Goal: Information Seeking & Learning: Learn about a topic

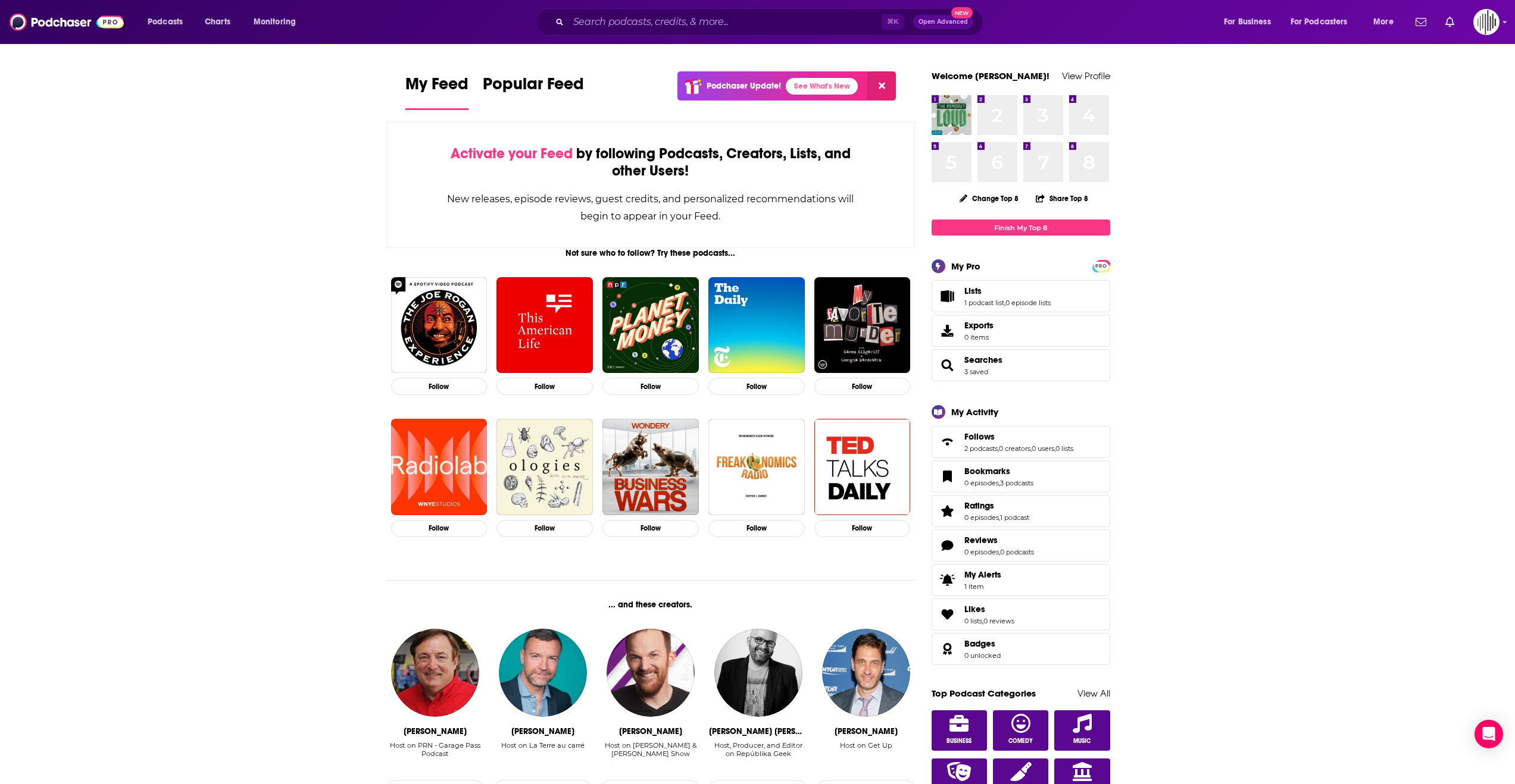
scroll to position [9, 0]
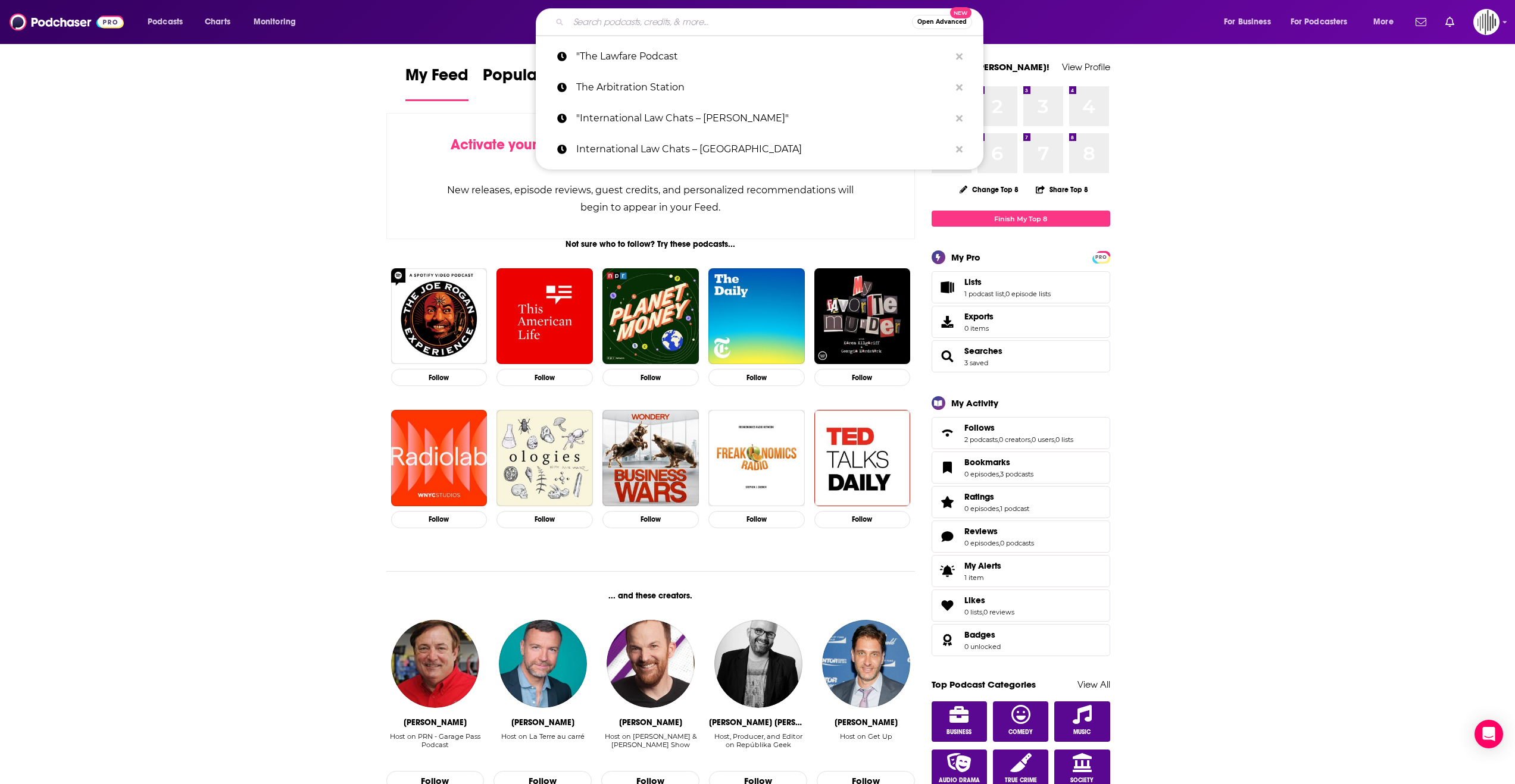
click at [696, 26] on input "Search podcasts, credits, & more..." at bounding box center [740, 22] width 343 height 19
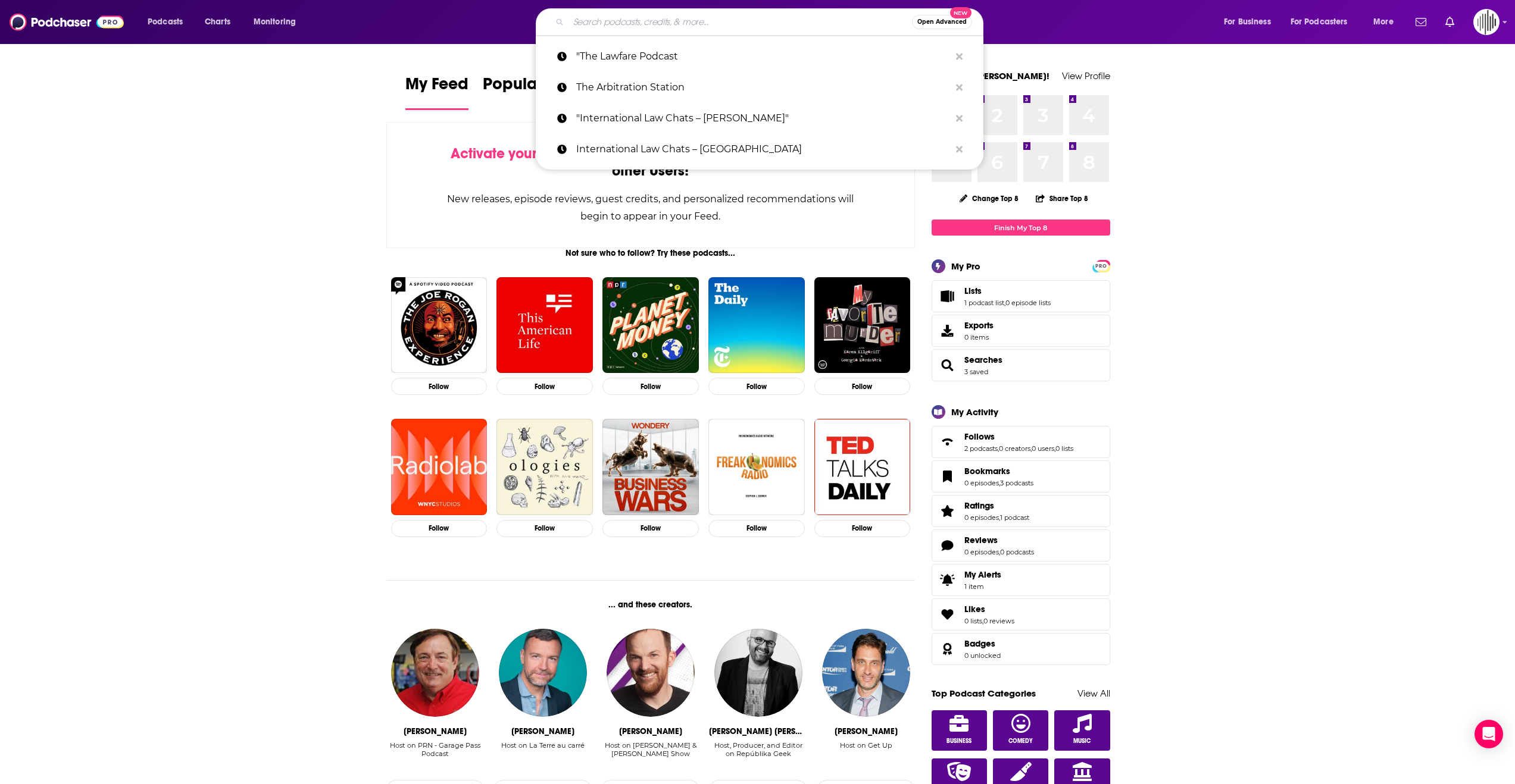
click at [678, 20] on input "Search podcasts, credits, & more..." at bounding box center [740, 22] width 343 height 19
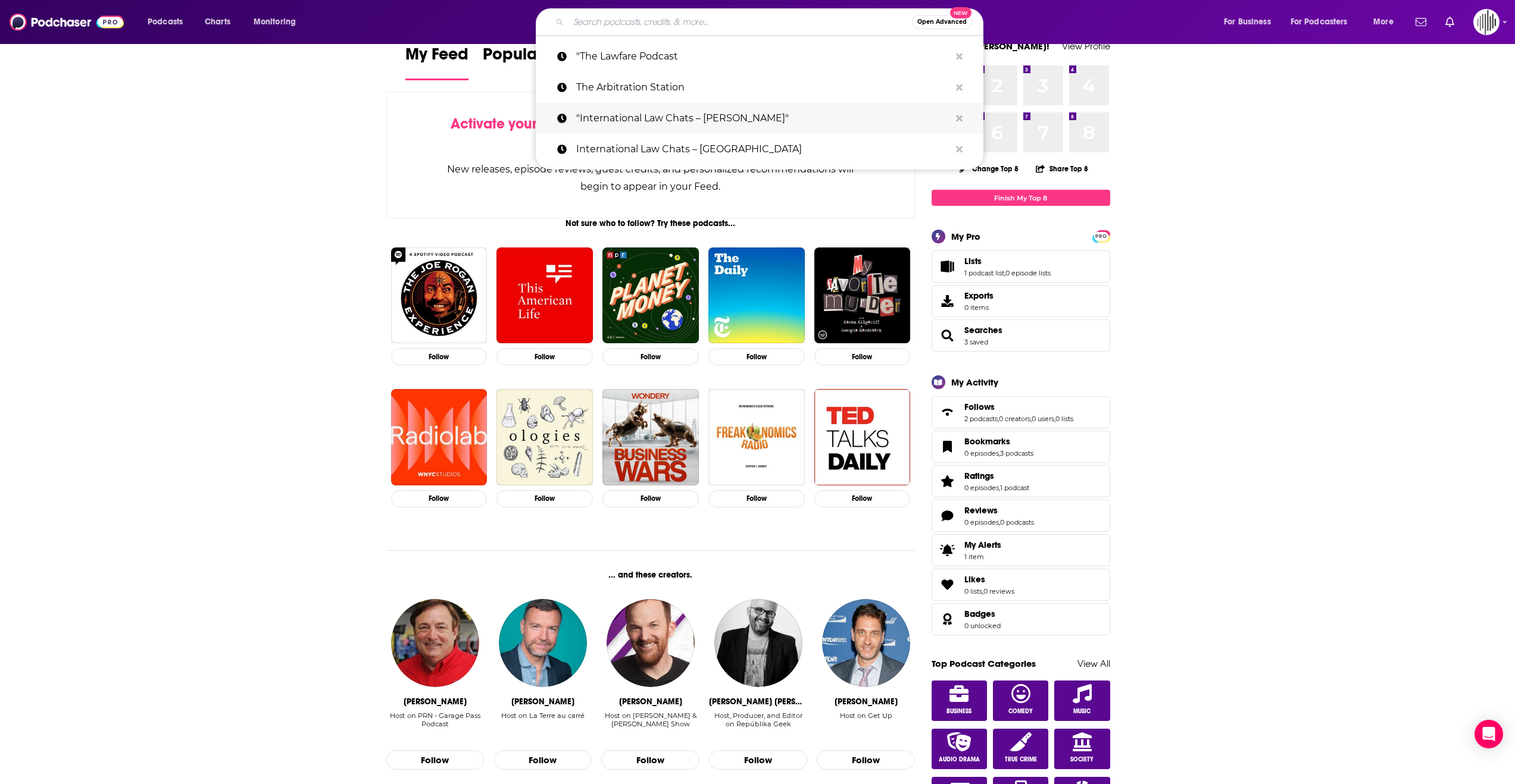
scroll to position [28, 0]
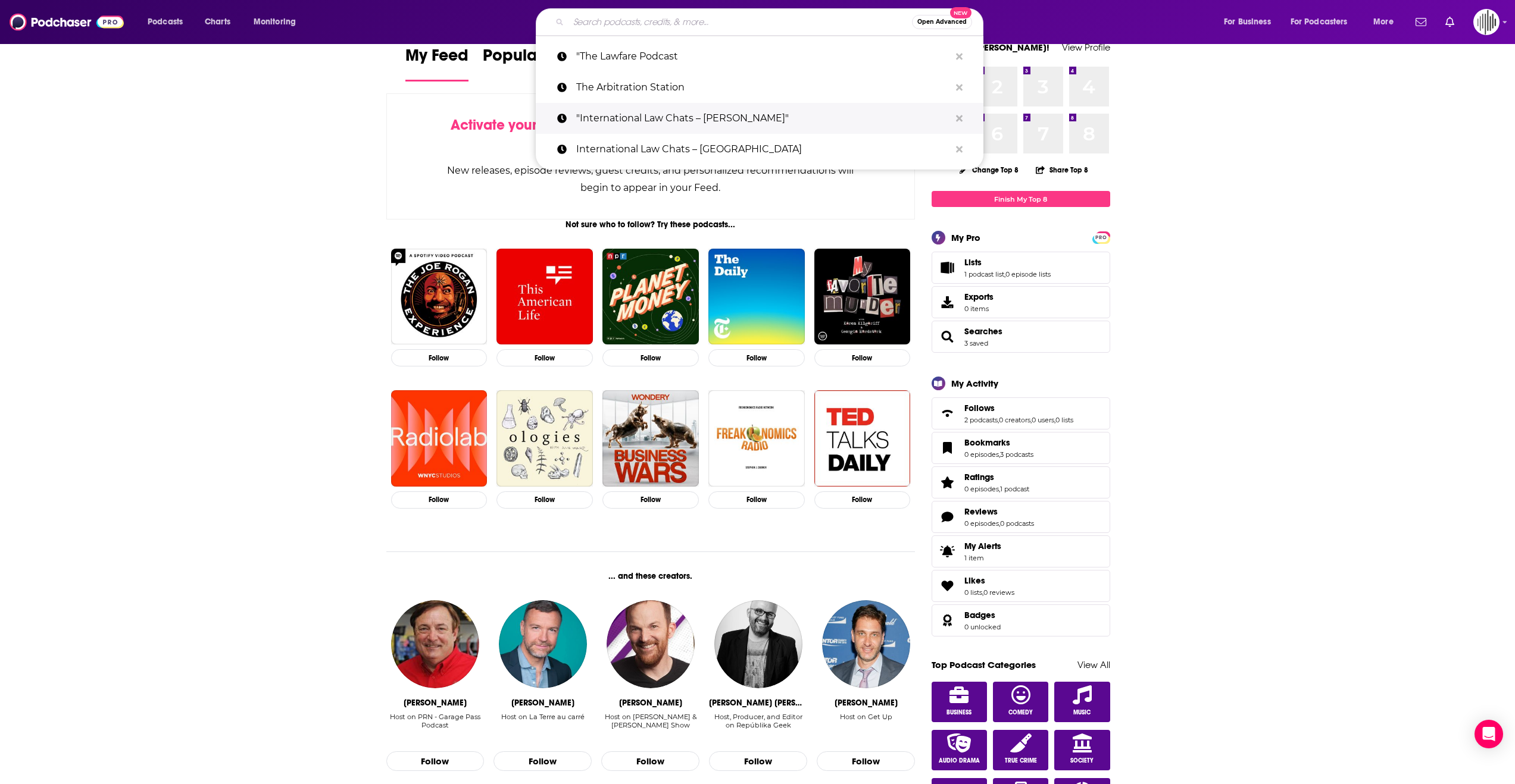
click at [719, 107] on p ""International Law Chats – [PERSON_NAME]"" at bounding box center [763, 118] width 374 height 31
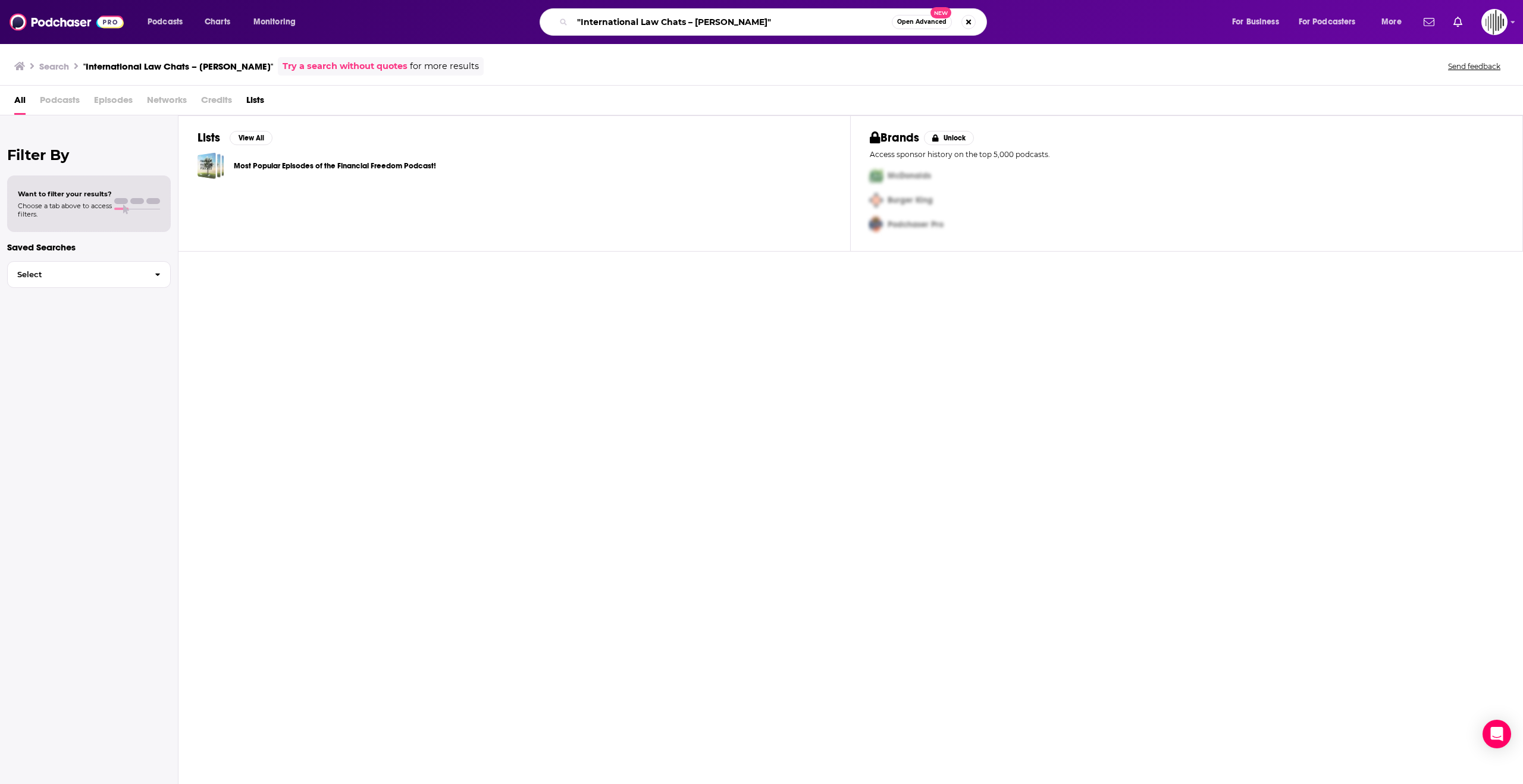
drag, startPoint x: 728, startPoint y: 24, endPoint x: 627, endPoint y: 18, distance: 101.2
click at [627, 21] on input ""International Law Chats – [PERSON_NAME]"" at bounding box center [732, 22] width 319 height 19
type input """
type input "advisory opinions"
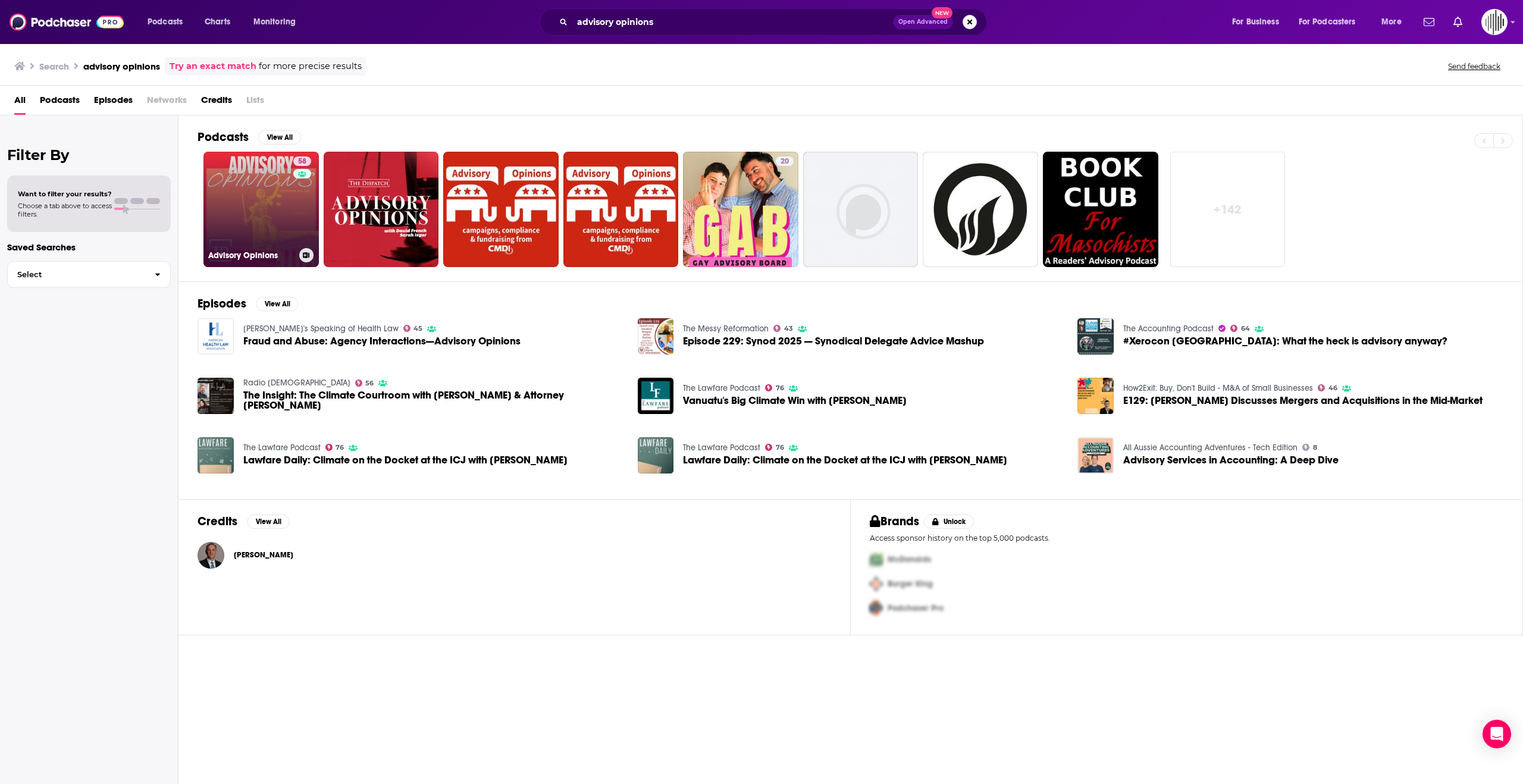
click at [275, 231] on link "58 Advisory Opinions" at bounding box center [261, 209] width 115 height 115
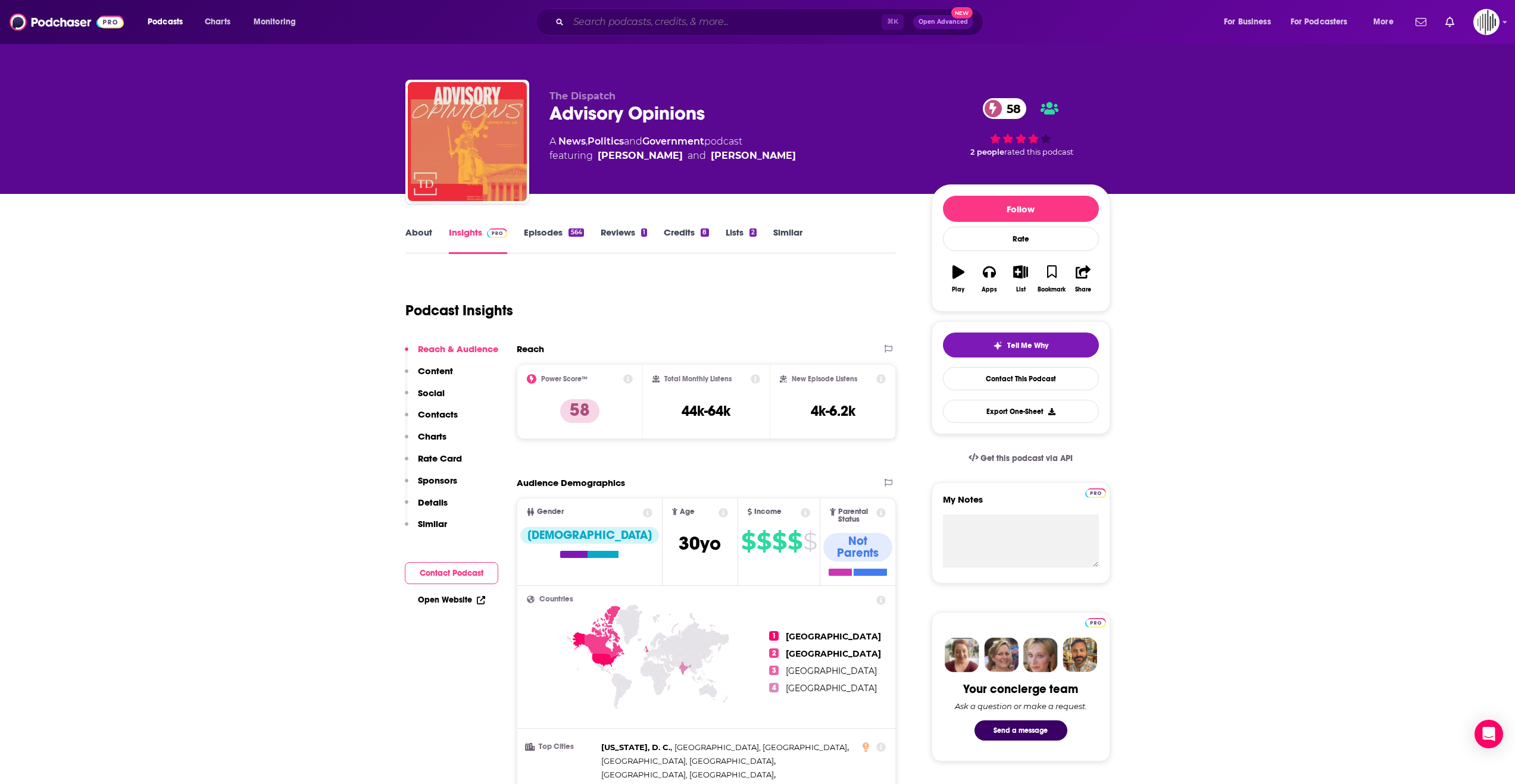
click at [633, 22] on input "Search podcasts, credits, & more..." at bounding box center [725, 22] width 313 height 19
click at [591, 15] on div "⌘ K Open Advanced New" at bounding box center [760, 22] width 448 height 28
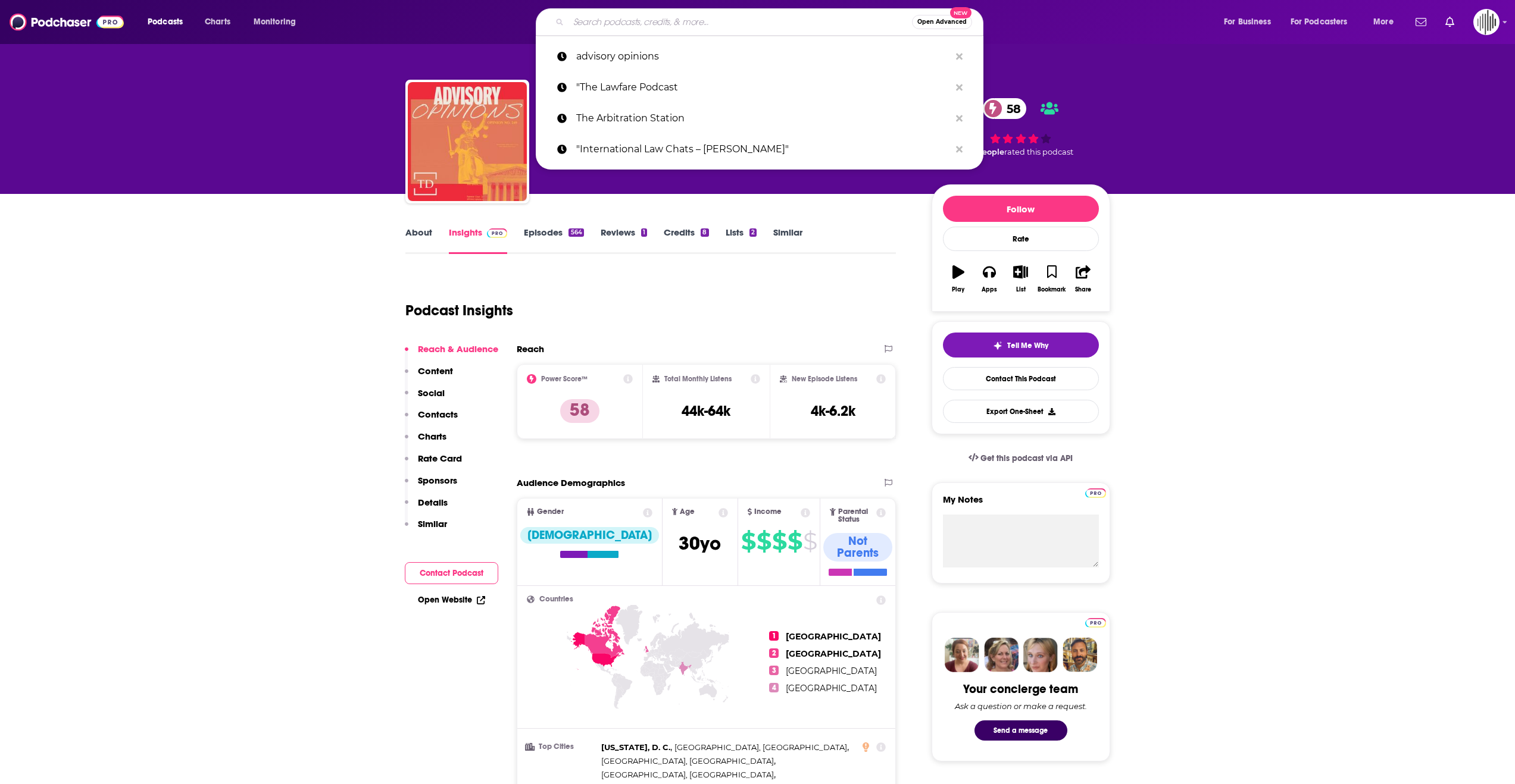
click at [600, 23] on input "Search podcasts, credits, & more..." at bounding box center [740, 22] width 343 height 19
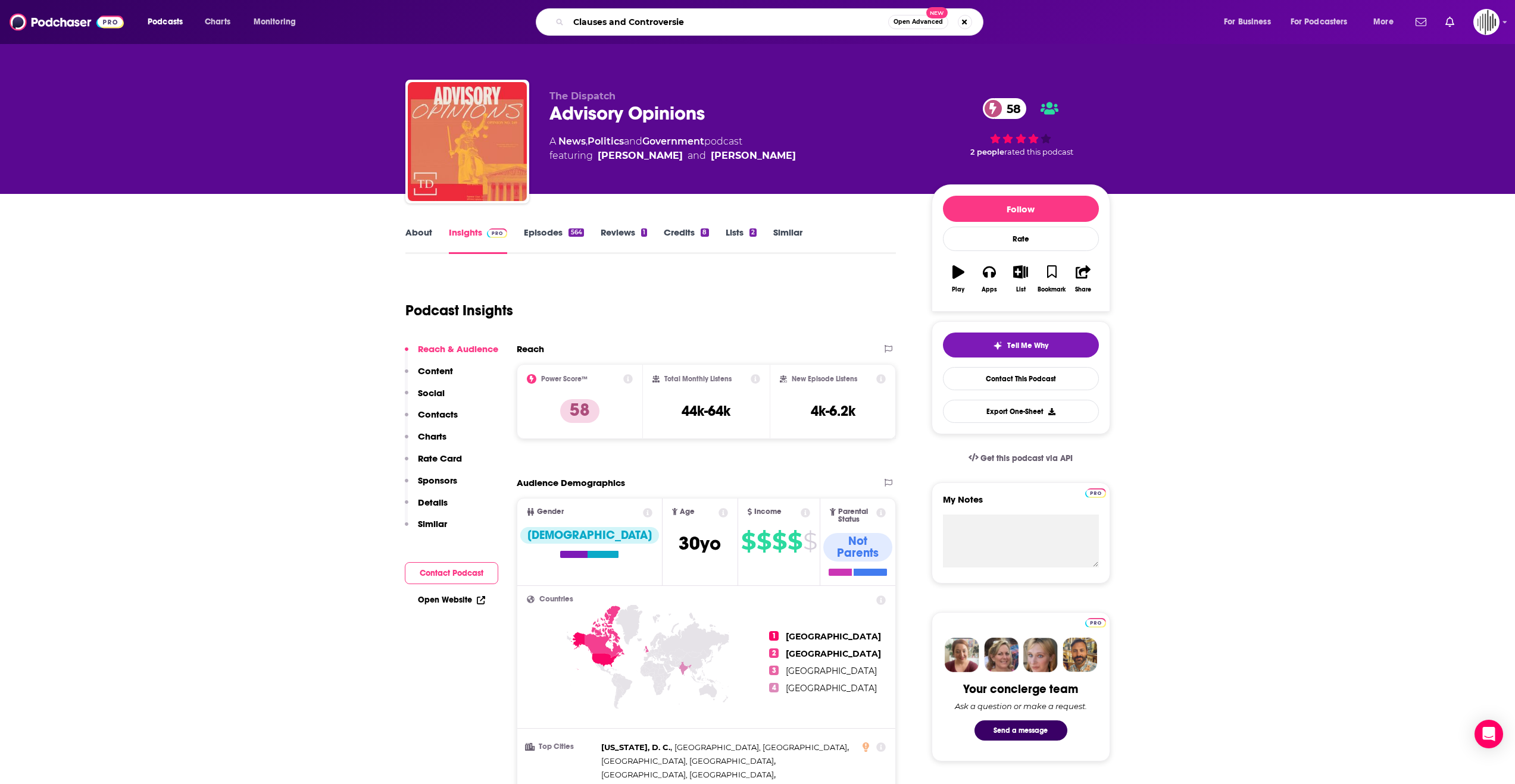
type input "Clauses and Controversies"
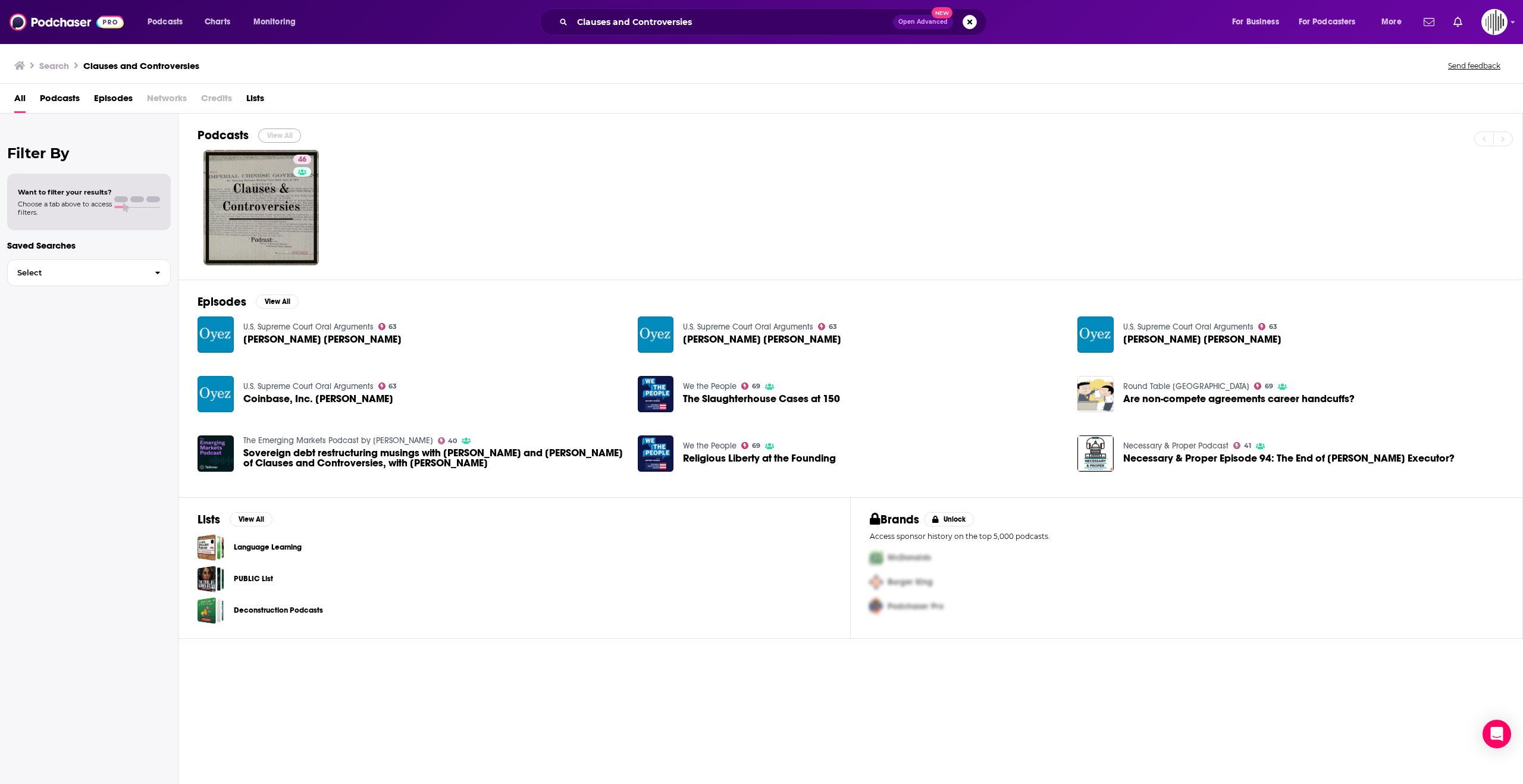
click at [285, 135] on button "View All" at bounding box center [280, 136] width 43 height 14
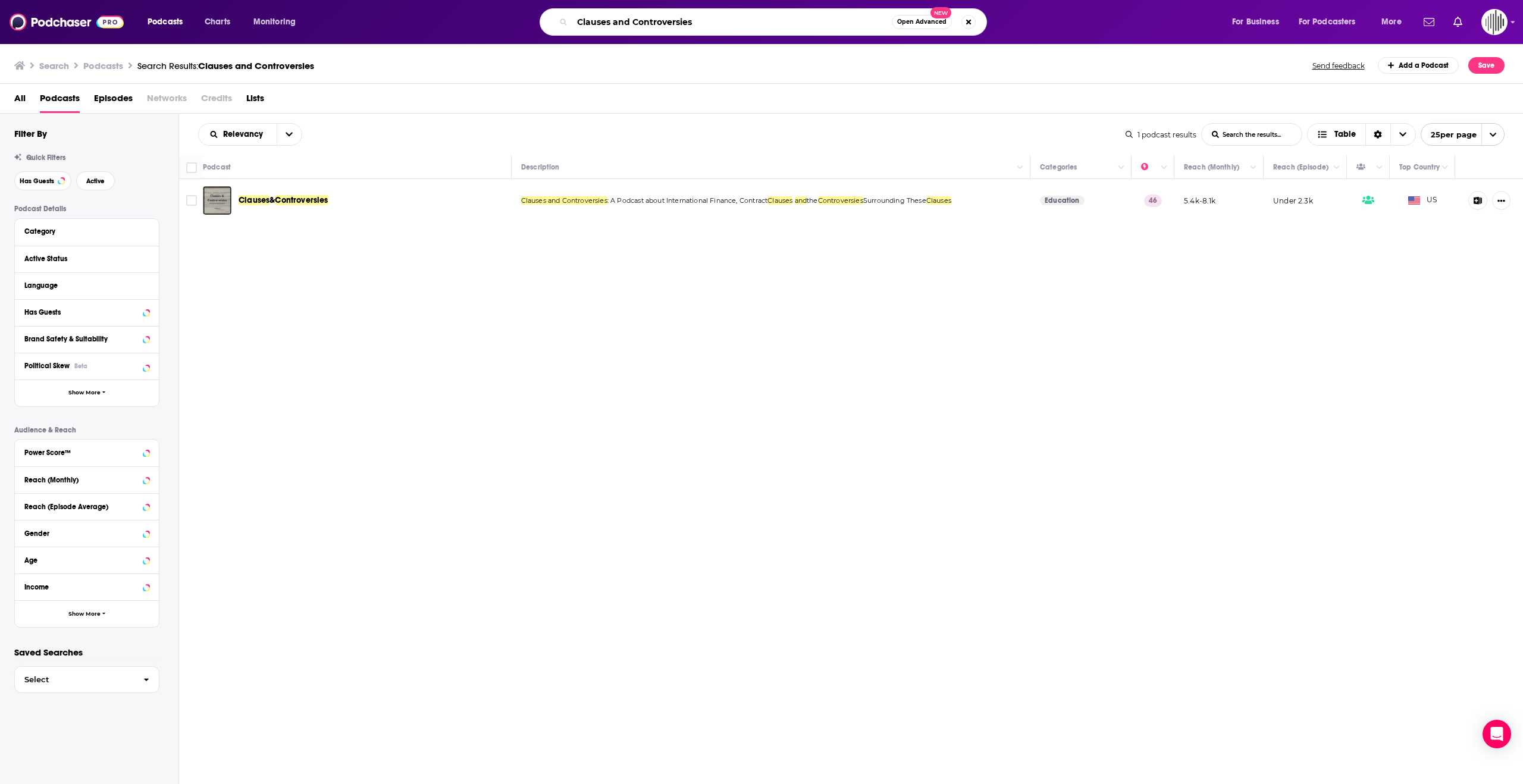
click at [716, 30] on input "Clauses and Controversies" at bounding box center [732, 22] width 319 height 19
type input "C"
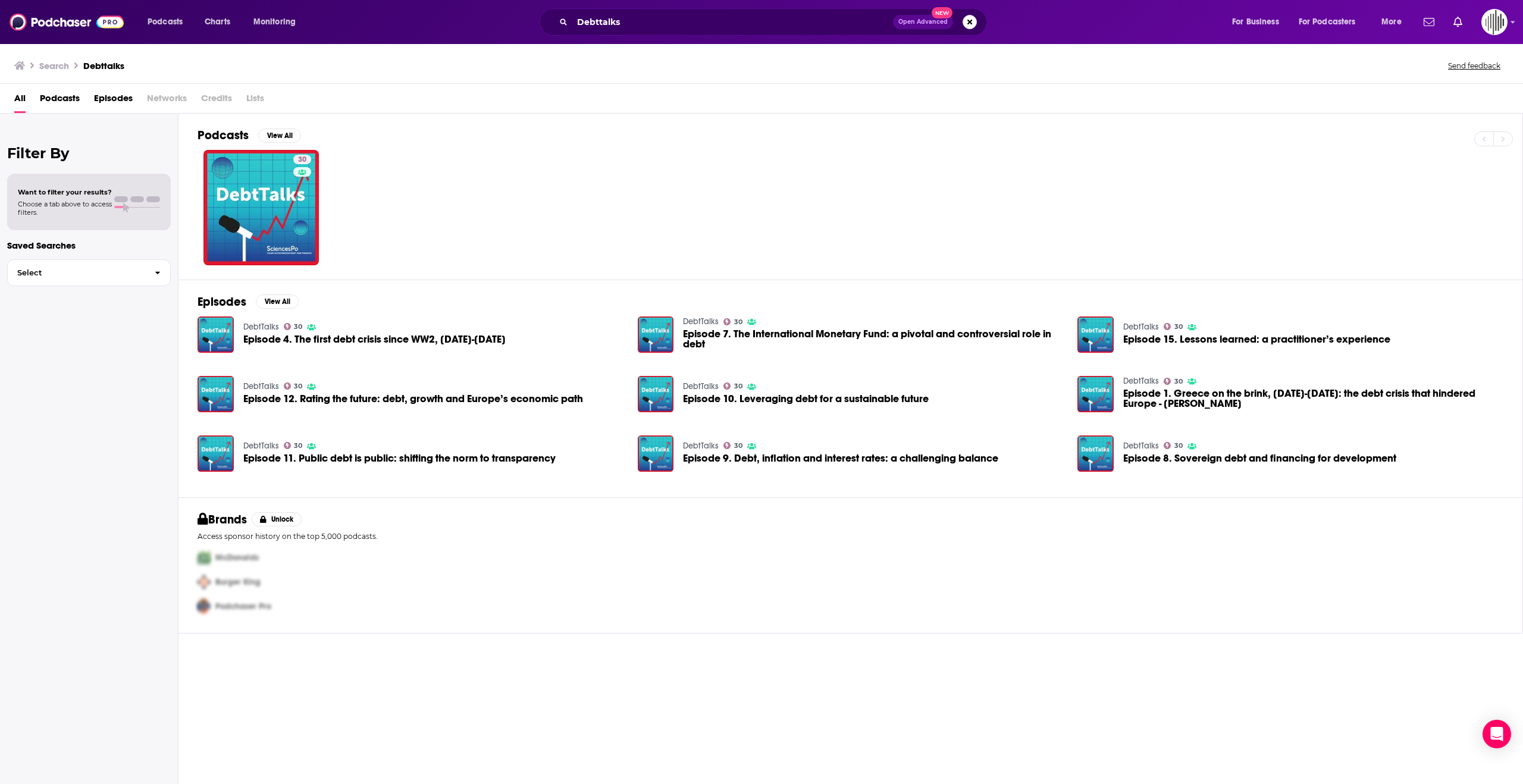
click at [279, 127] on div "Podcasts View All 30" at bounding box center [860, 197] width 1325 height 166
click at [283, 138] on button "View All" at bounding box center [280, 136] width 43 height 14
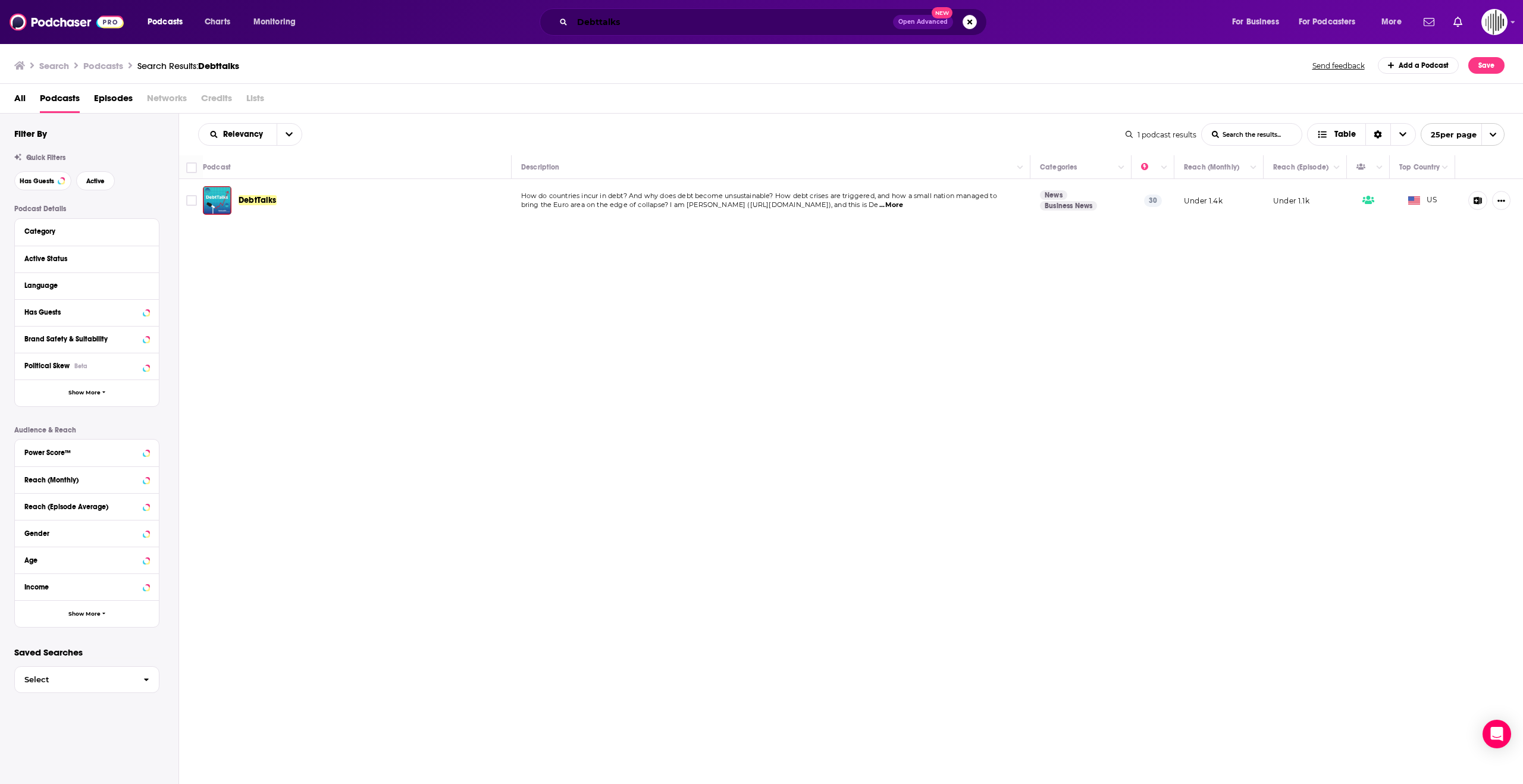
click at [594, 22] on input "Debttalks" at bounding box center [733, 22] width 321 height 19
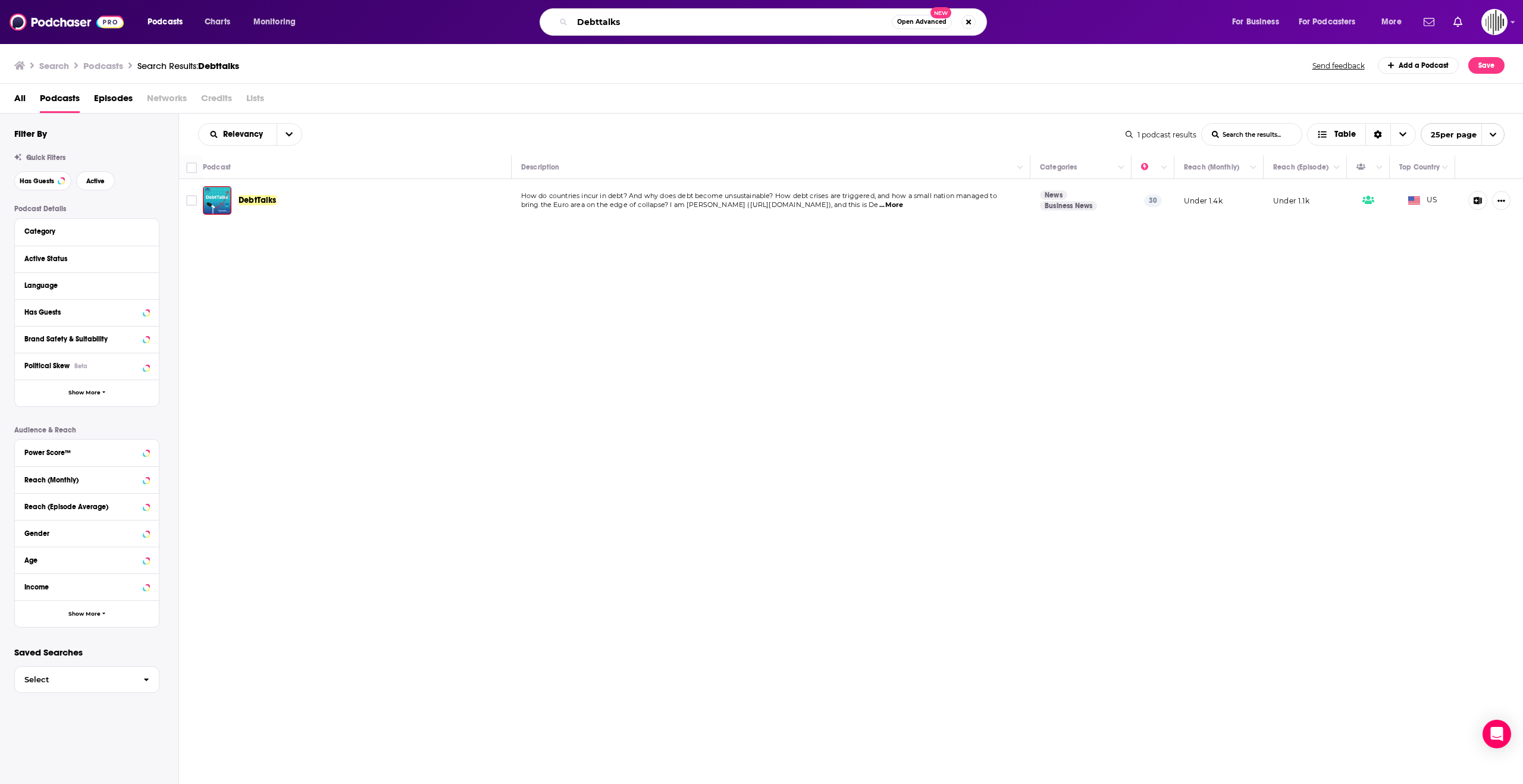
click at [594, 22] on input "Debttalks" at bounding box center [732, 22] width 319 height 19
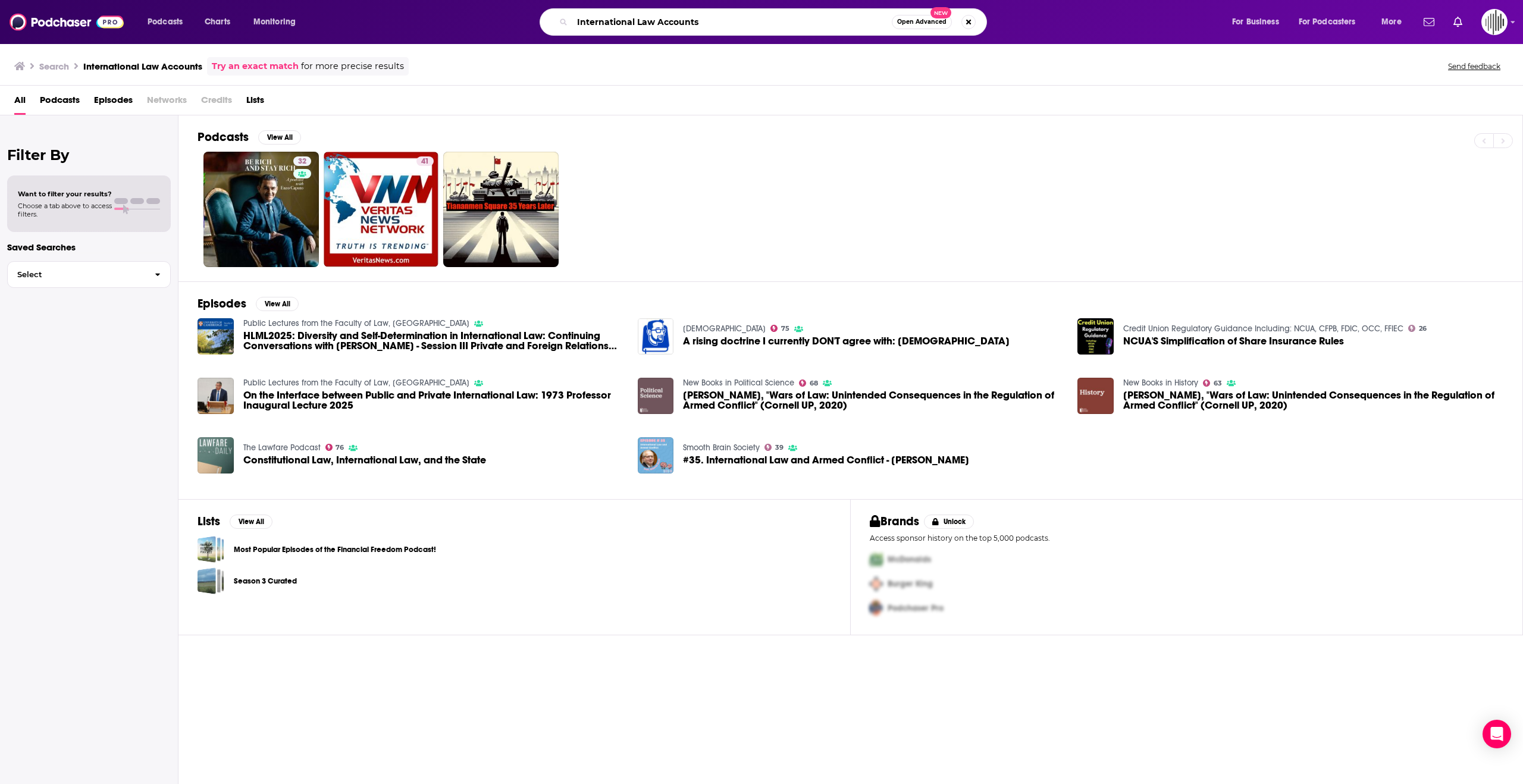
click at [671, 23] on input "International Law Accounts" at bounding box center [732, 22] width 319 height 19
type input "International Law Chats"
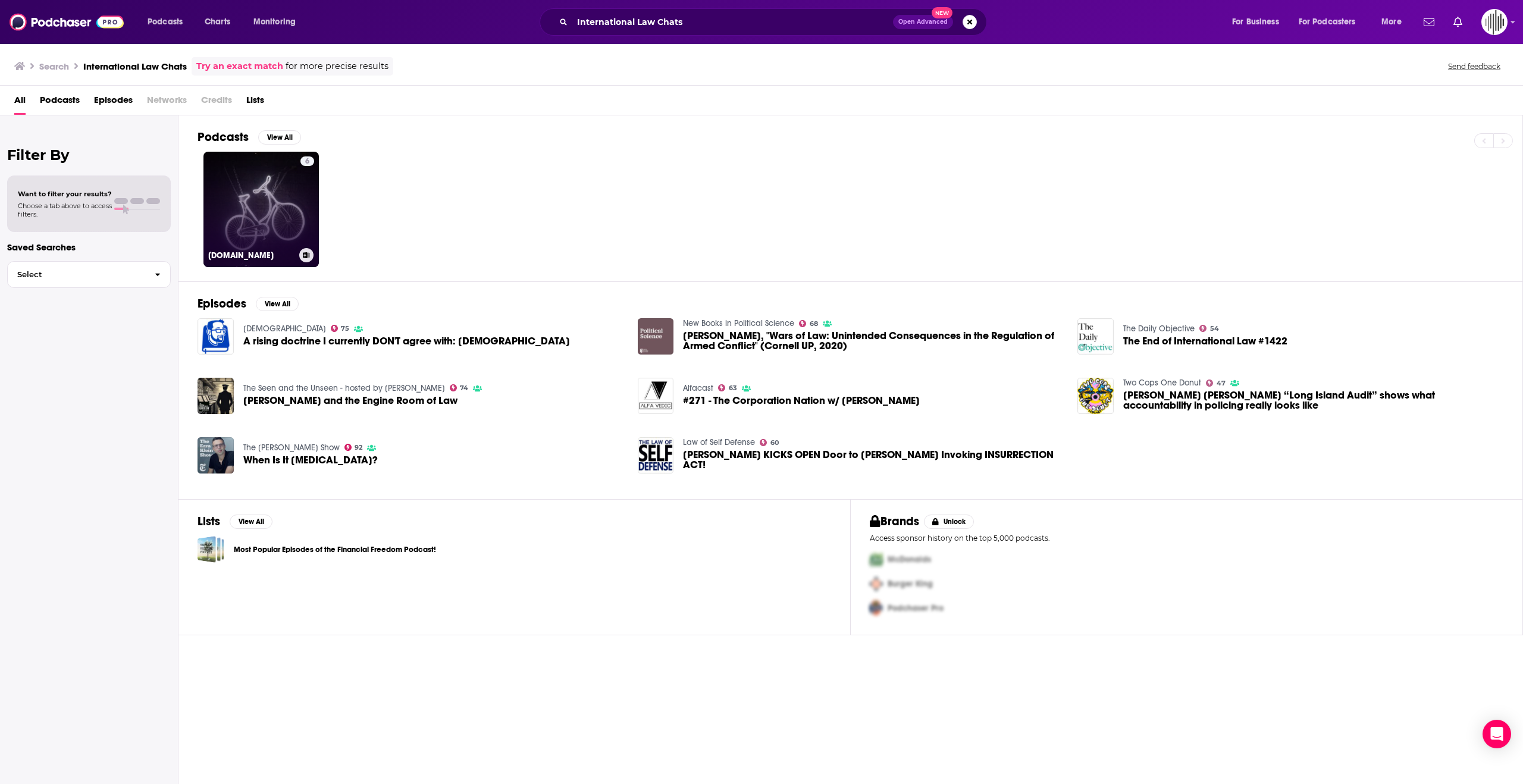
click at [290, 205] on link "6 [DOMAIN_NAME]" at bounding box center [261, 209] width 115 height 115
click at [163, 25] on span "Podcasts" at bounding box center [165, 21] width 35 height 17
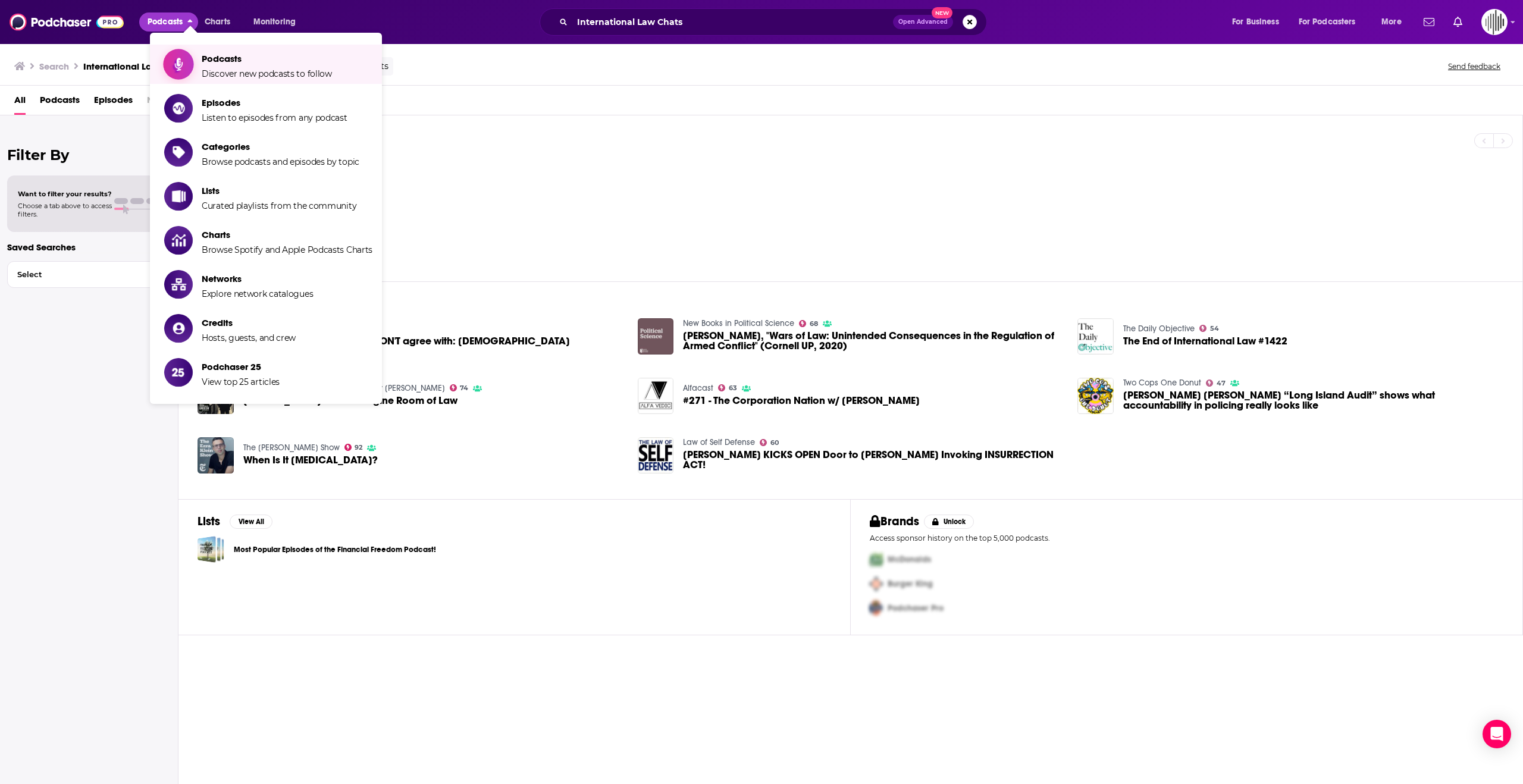
click at [215, 65] on span "Podcasts Discover new podcasts to follow" at bounding box center [266, 64] width 130 height 30
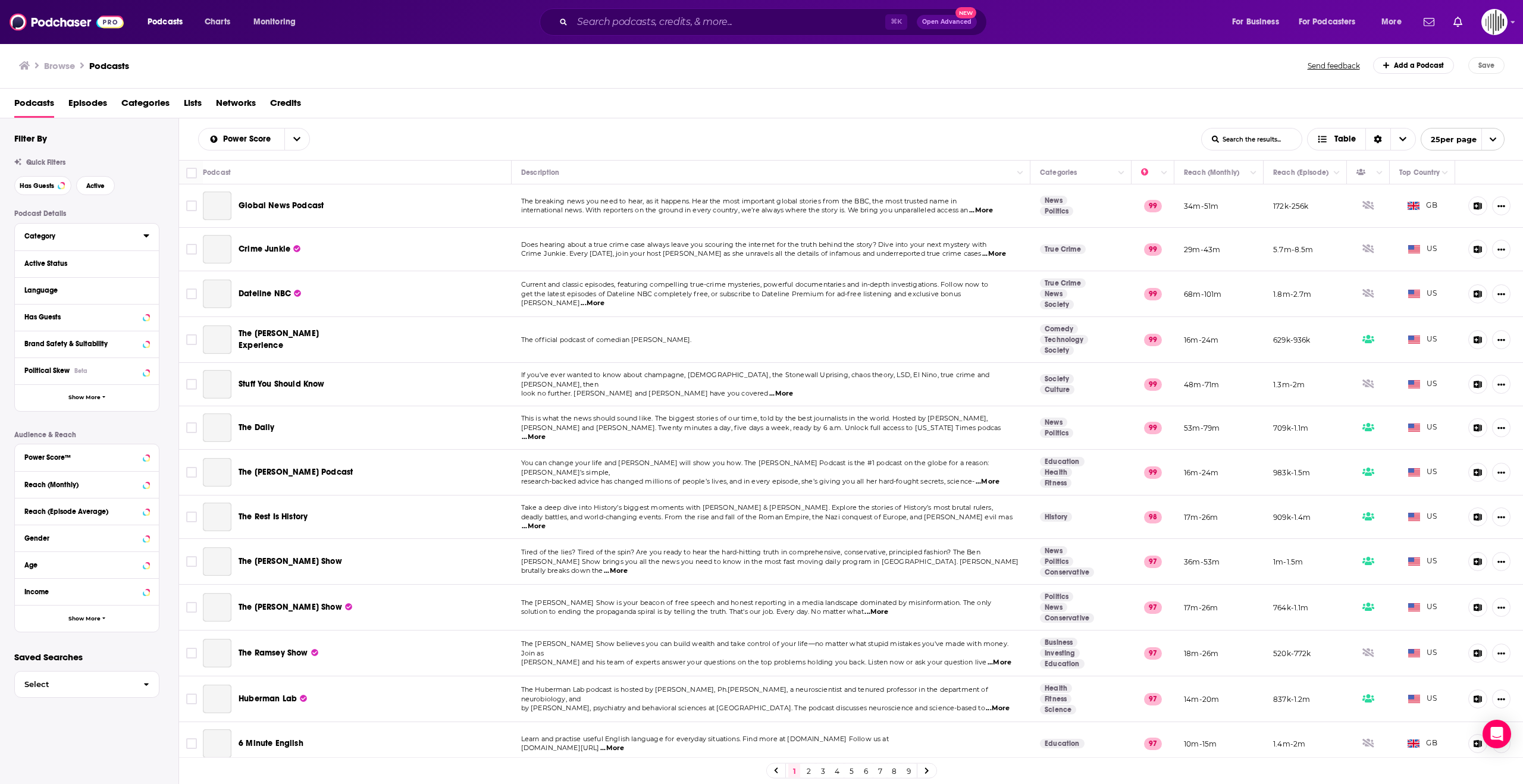
click at [42, 239] on div "Category" at bounding box center [80, 236] width 111 height 9
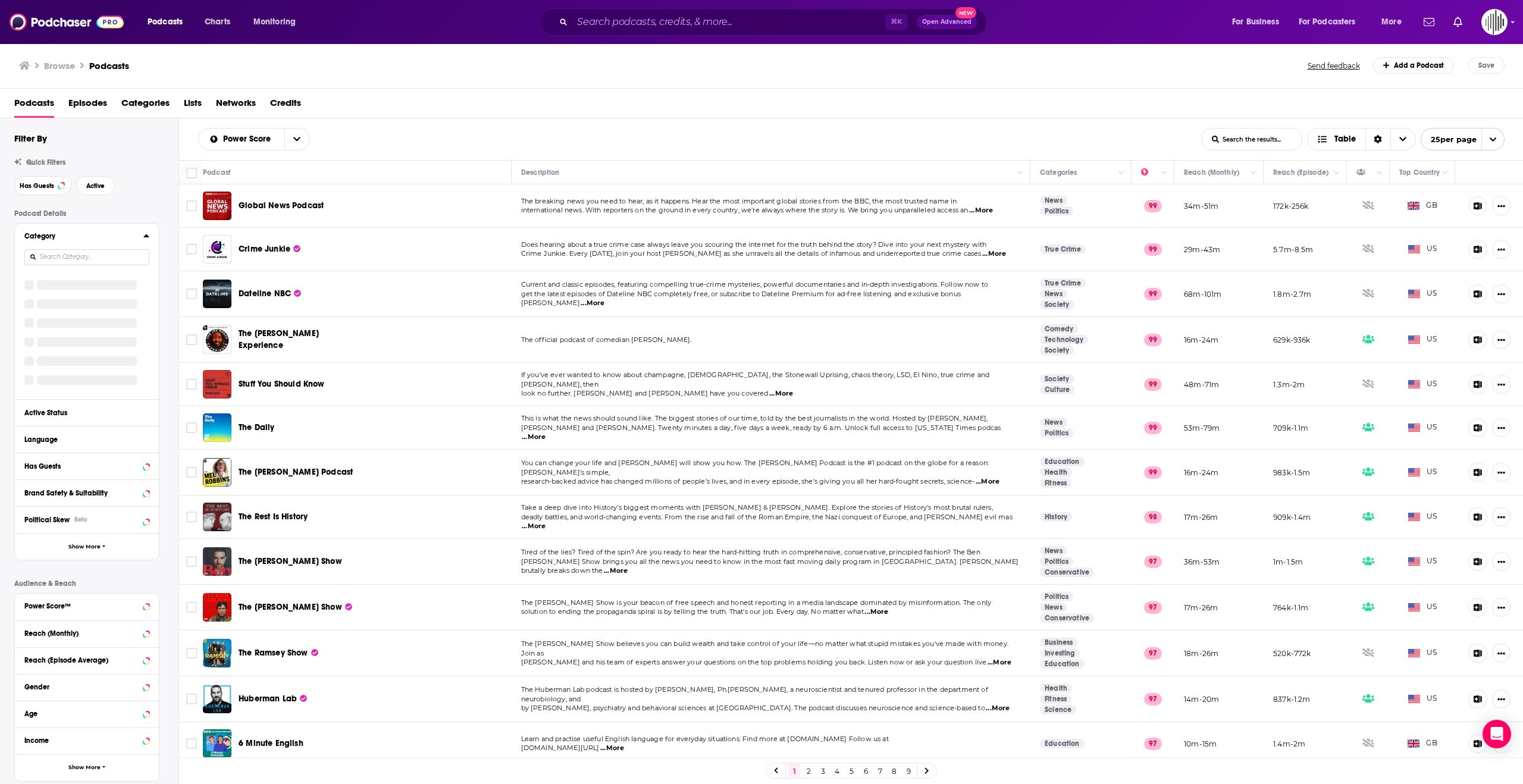
click at [51, 239] on div "Category" at bounding box center [80, 236] width 111 height 9
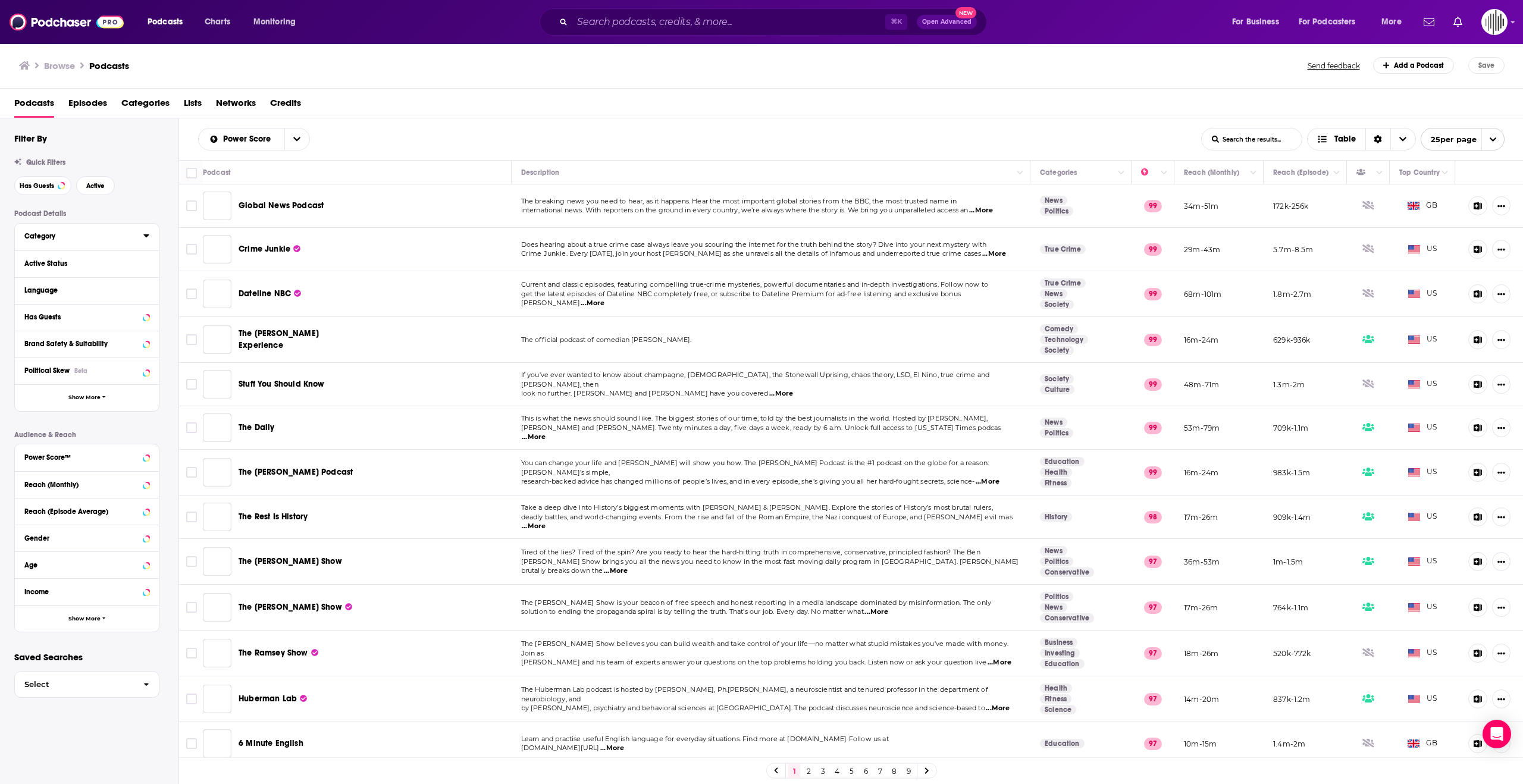
click at [51, 239] on div "Category" at bounding box center [80, 236] width 111 height 9
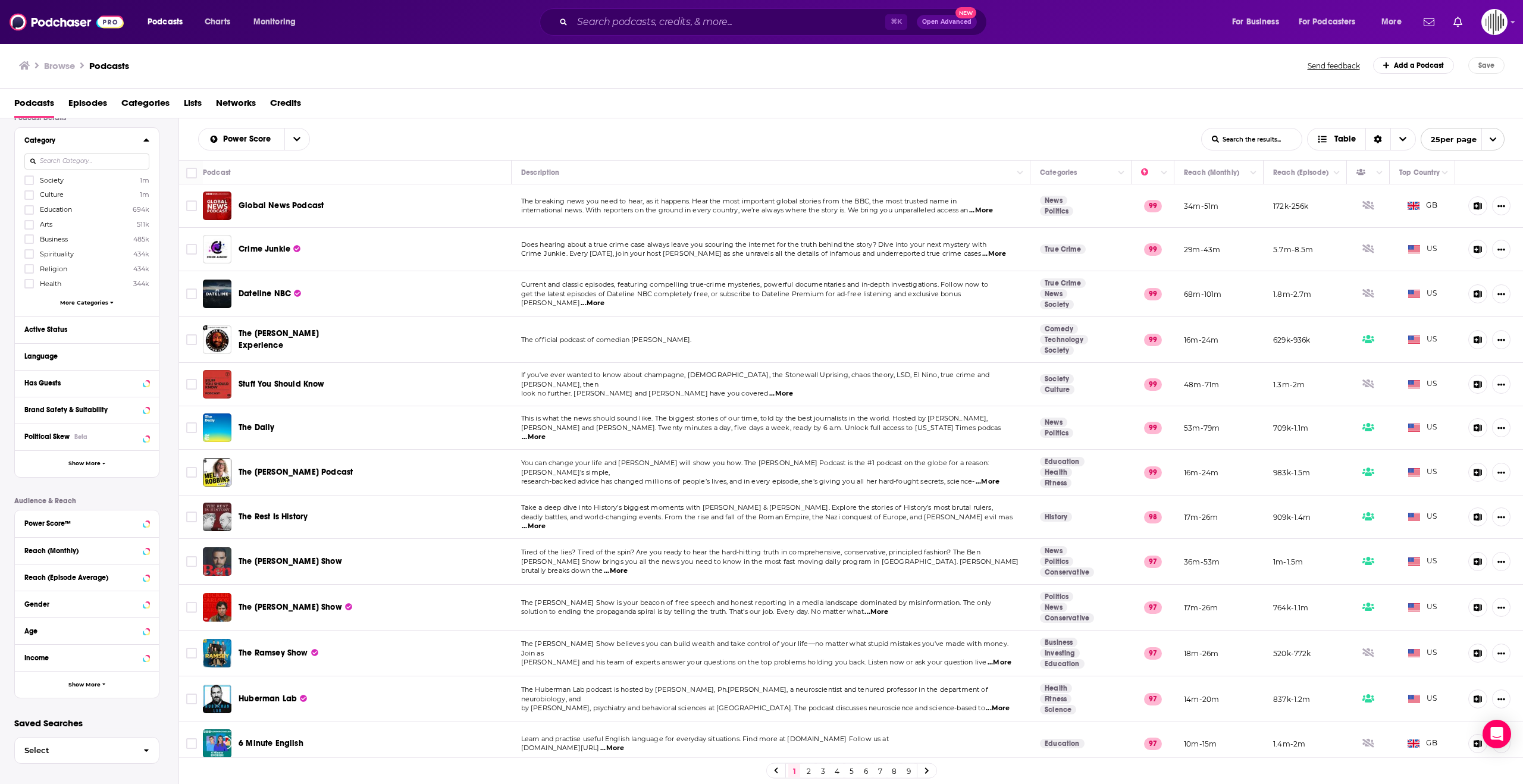
scroll to position [97, 0]
click at [92, 300] on span "More Categories" at bounding box center [84, 301] width 48 height 6
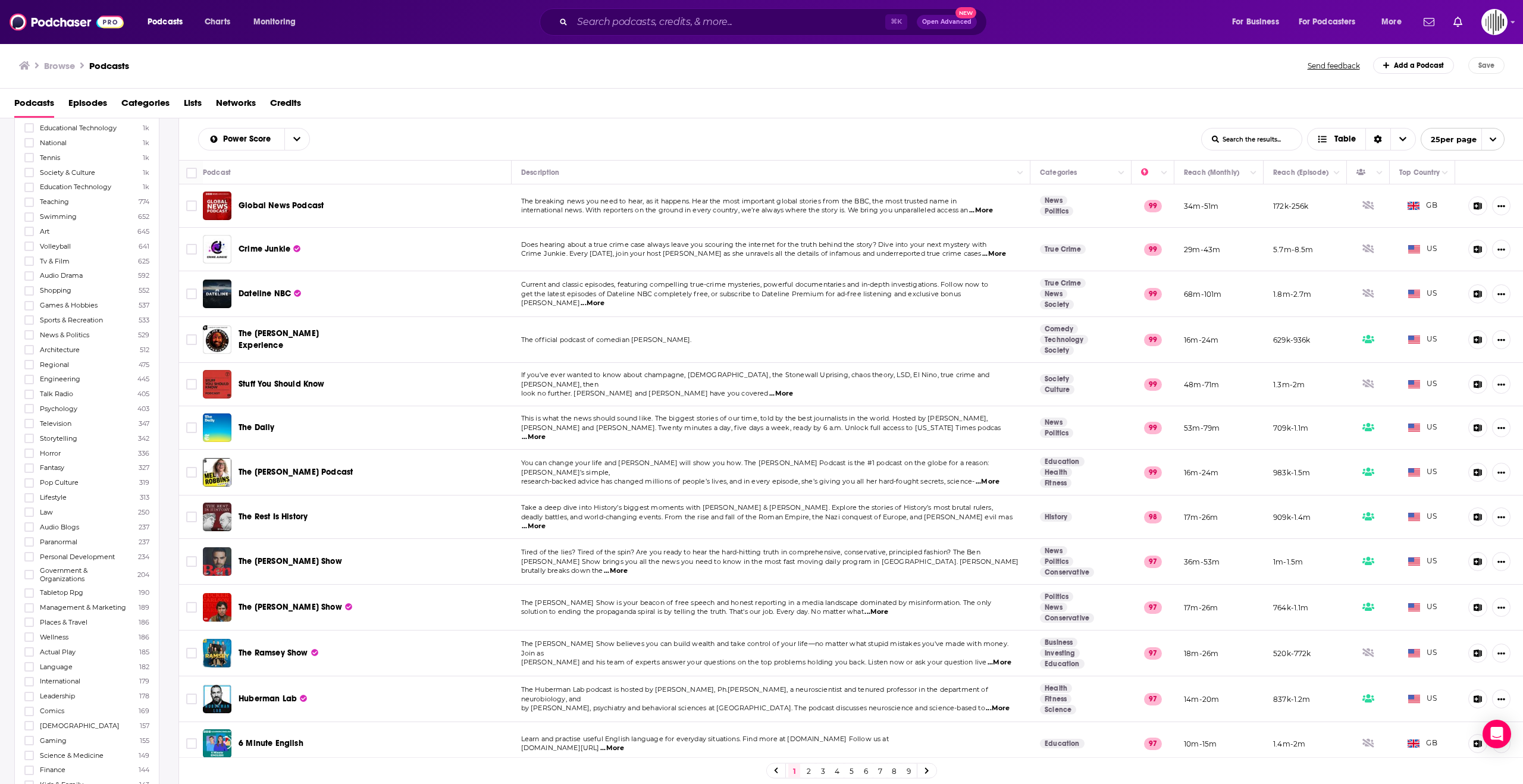
scroll to position [1863, 0]
click at [64, 530] on span "International" at bounding box center [59, 533] width 40 height 9
click at [29, 538] on input "multiSelectOption-international-143" at bounding box center [29, 538] width 0 height 0
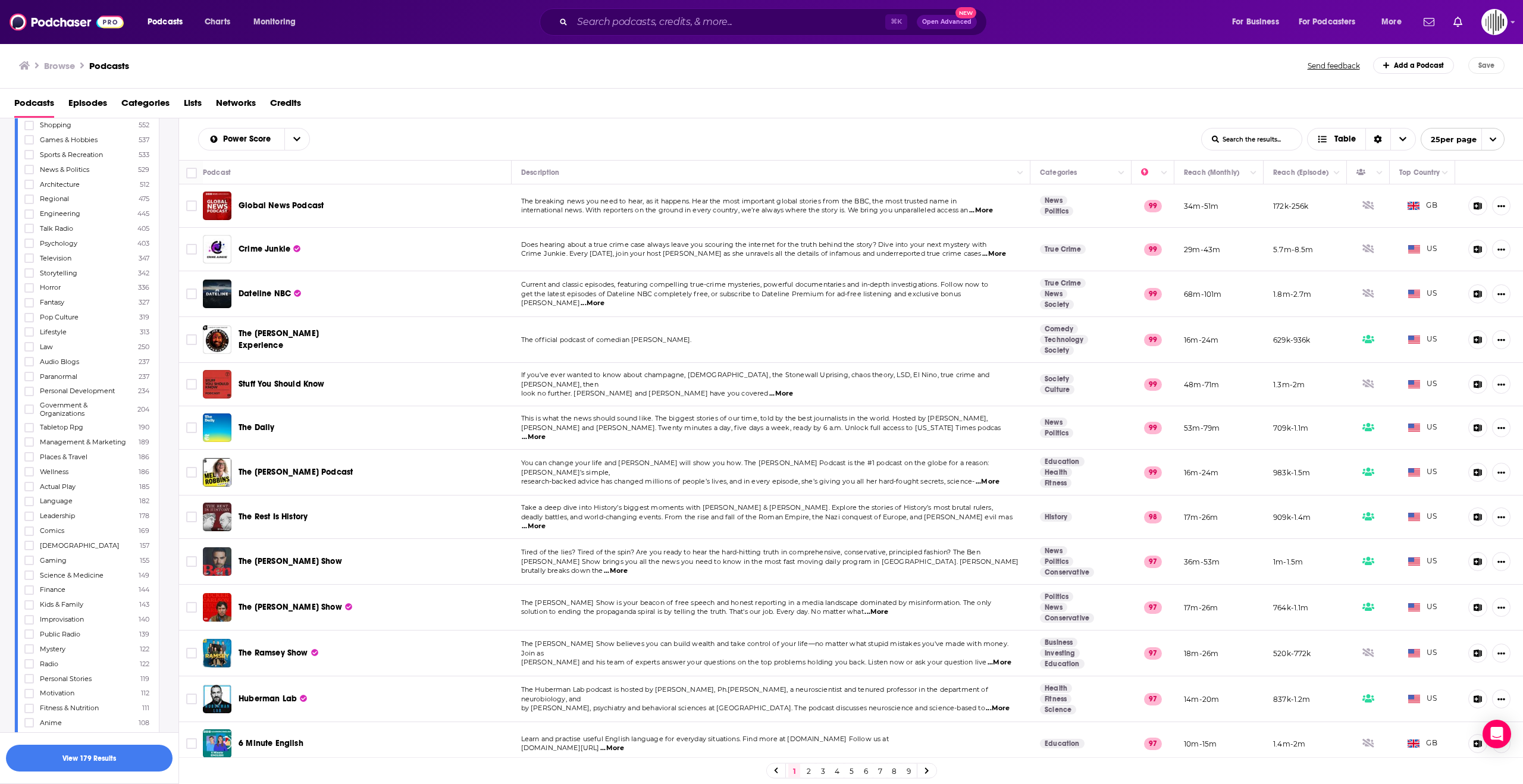
scroll to position [1896, 0]
click at [28, 343] on icon at bounding box center [28, 346] width 7 height 7
click at [125, 753] on button "View 179 Results" at bounding box center [89, 759] width 167 height 27
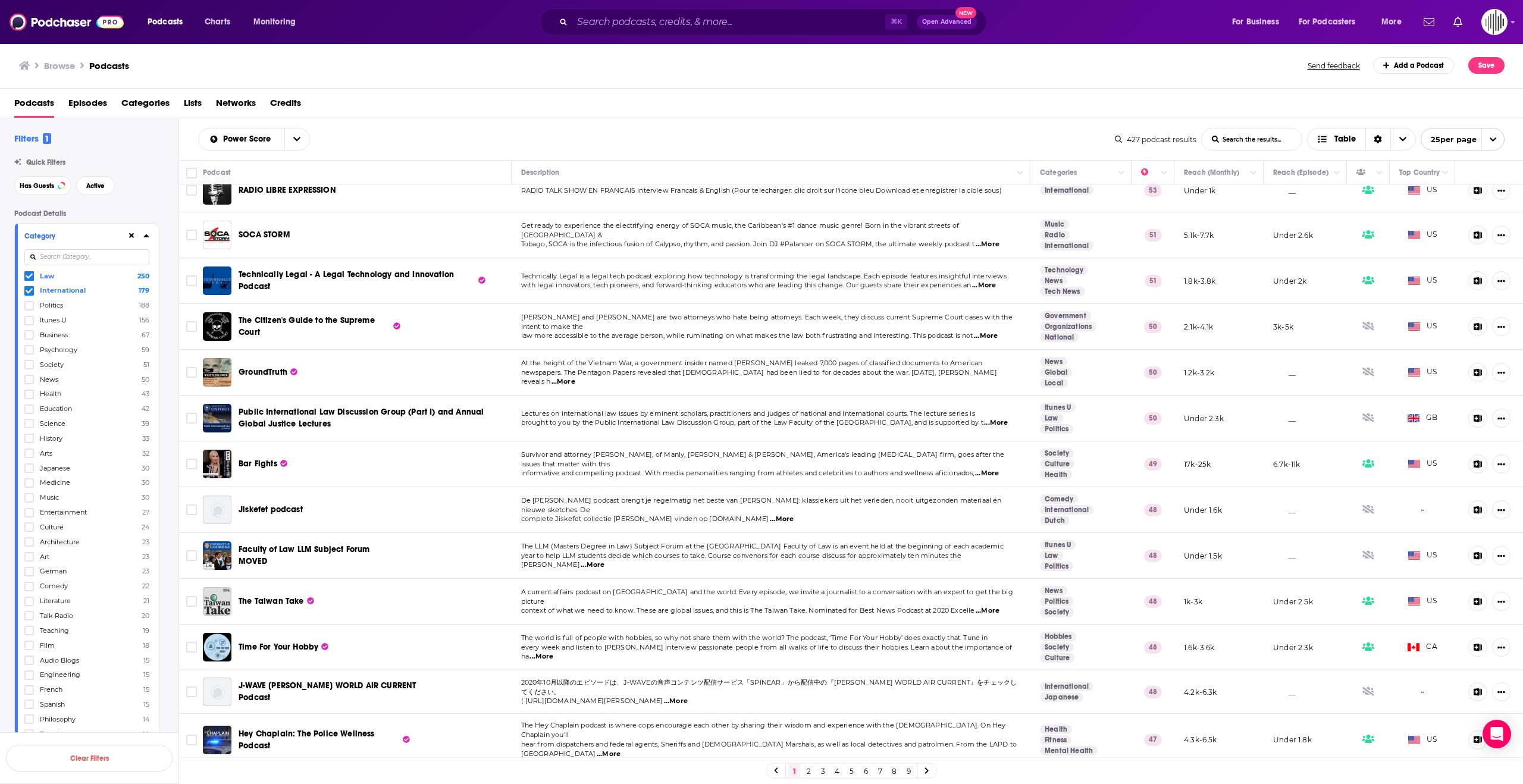
click at [77, 257] on input at bounding box center [87, 257] width 125 height 16
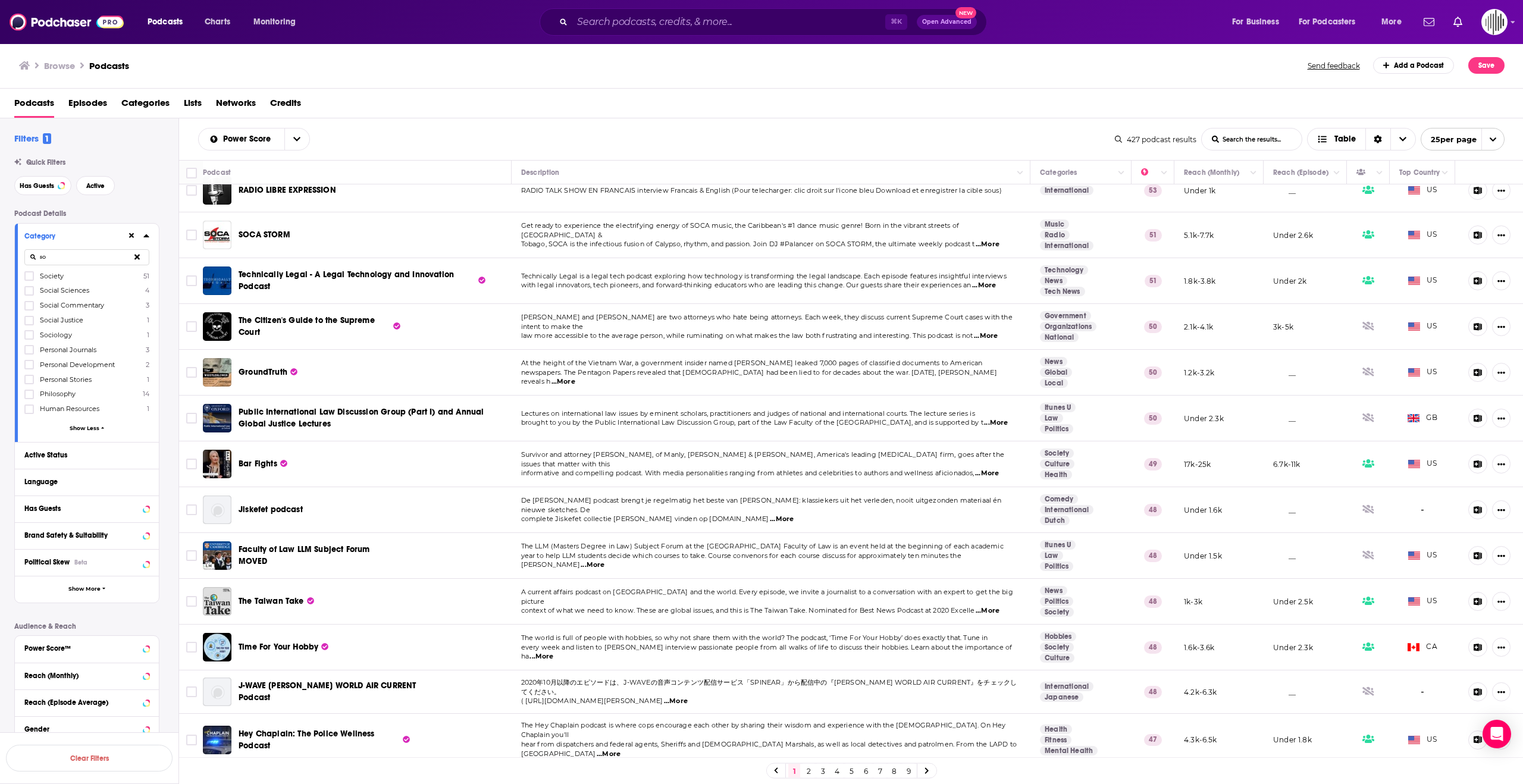
type input "s"
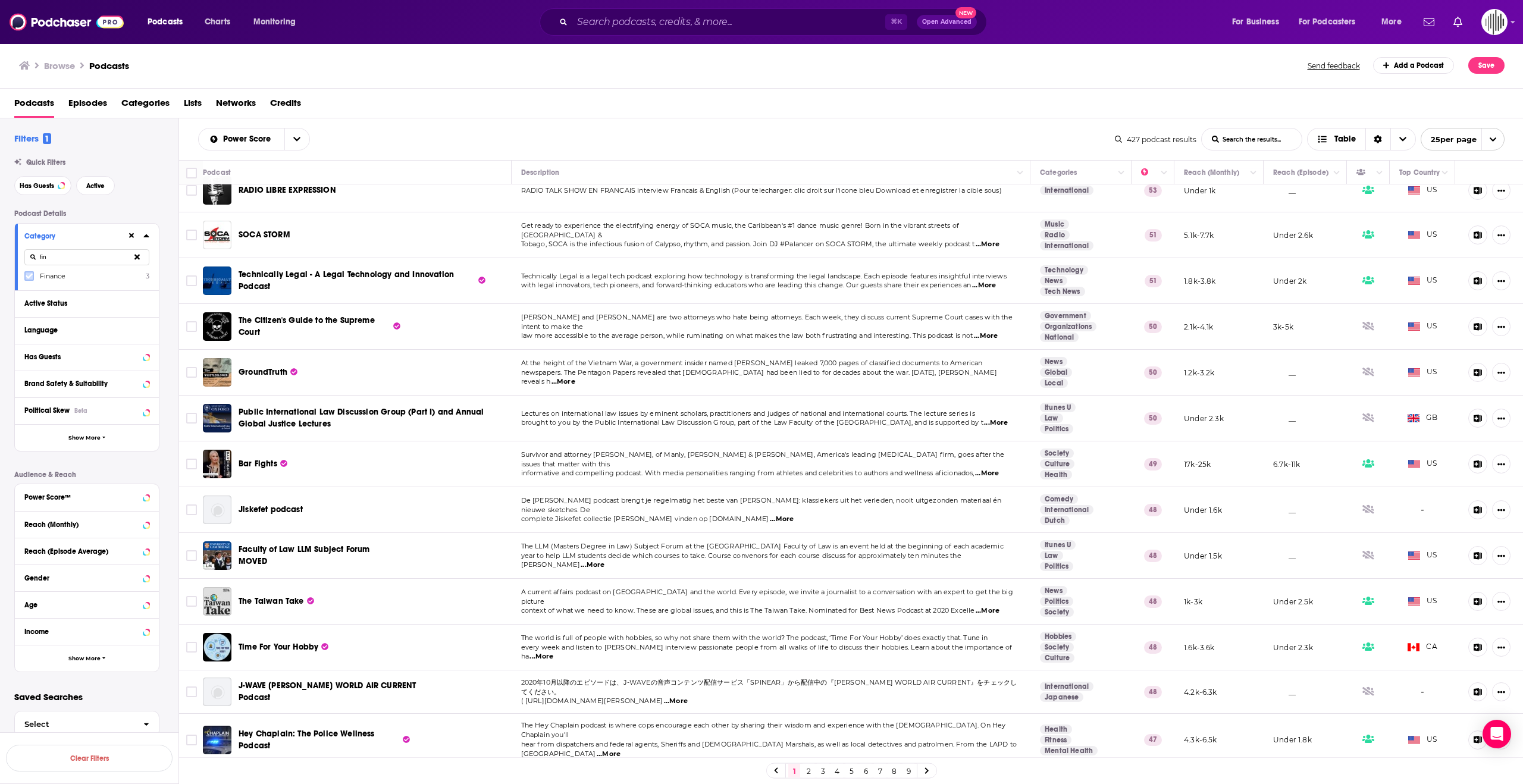
type input "fin"
click at [25, 277] on label at bounding box center [29, 276] width 9 height 9
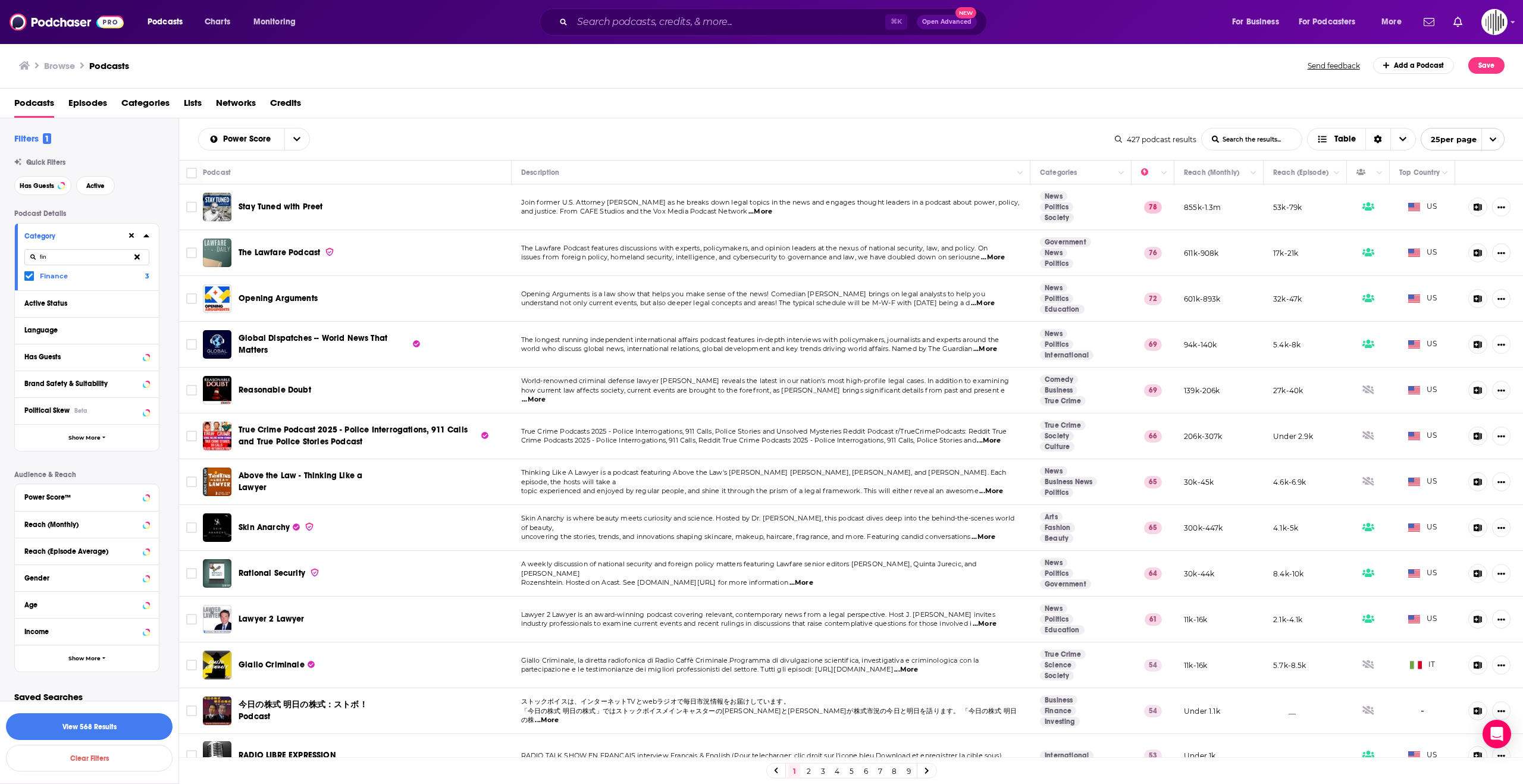
click at [764, 211] on span "...More" at bounding box center [760, 212] width 24 height 9
click at [756, 211] on span "...More" at bounding box center [760, 212] width 24 height 9
click at [757, 207] on span "...More" at bounding box center [760, 212] width 24 height 9
click at [994, 307] on span "...More" at bounding box center [983, 303] width 24 height 9
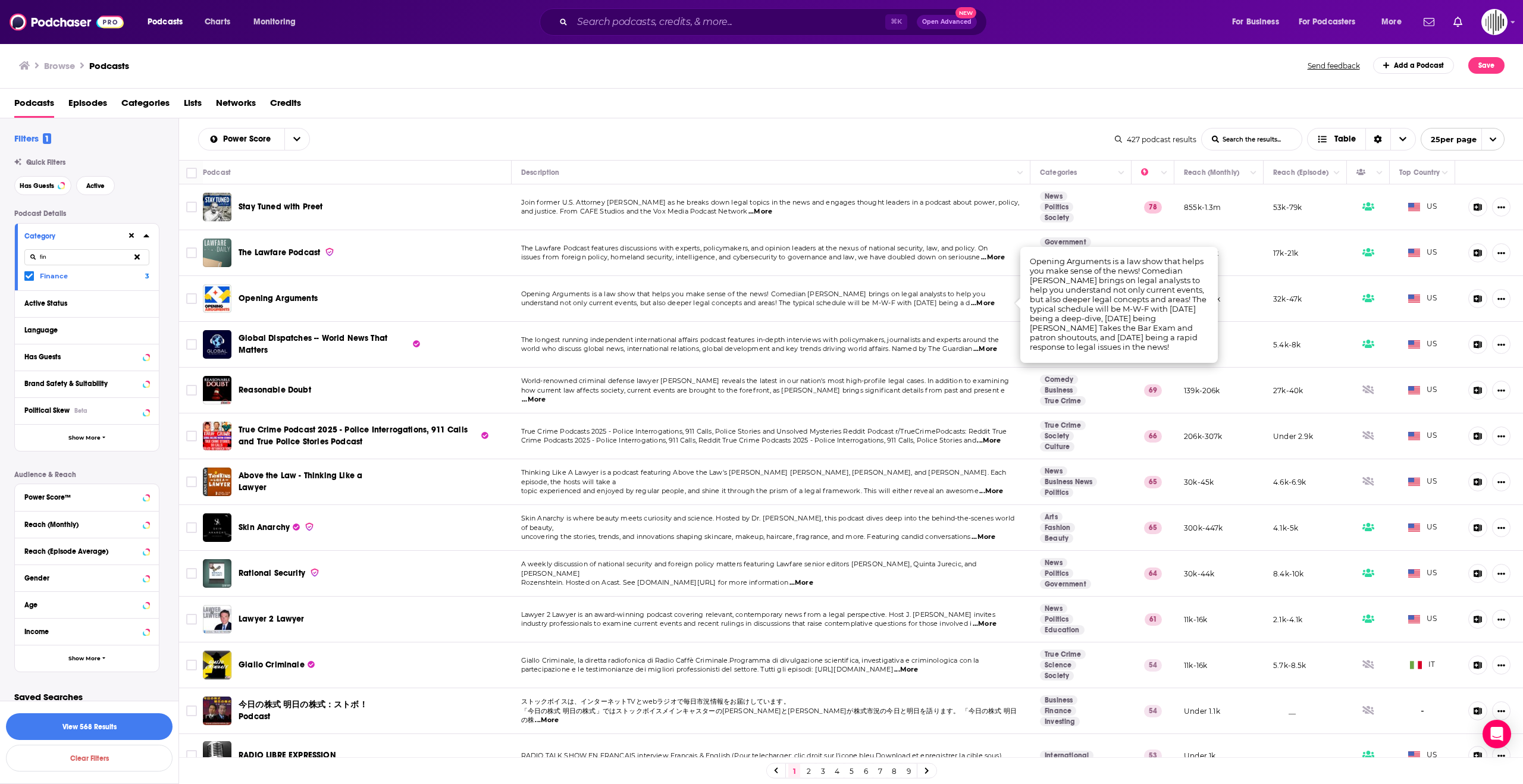
click at [990, 303] on span "...More" at bounding box center [983, 303] width 24 height 9
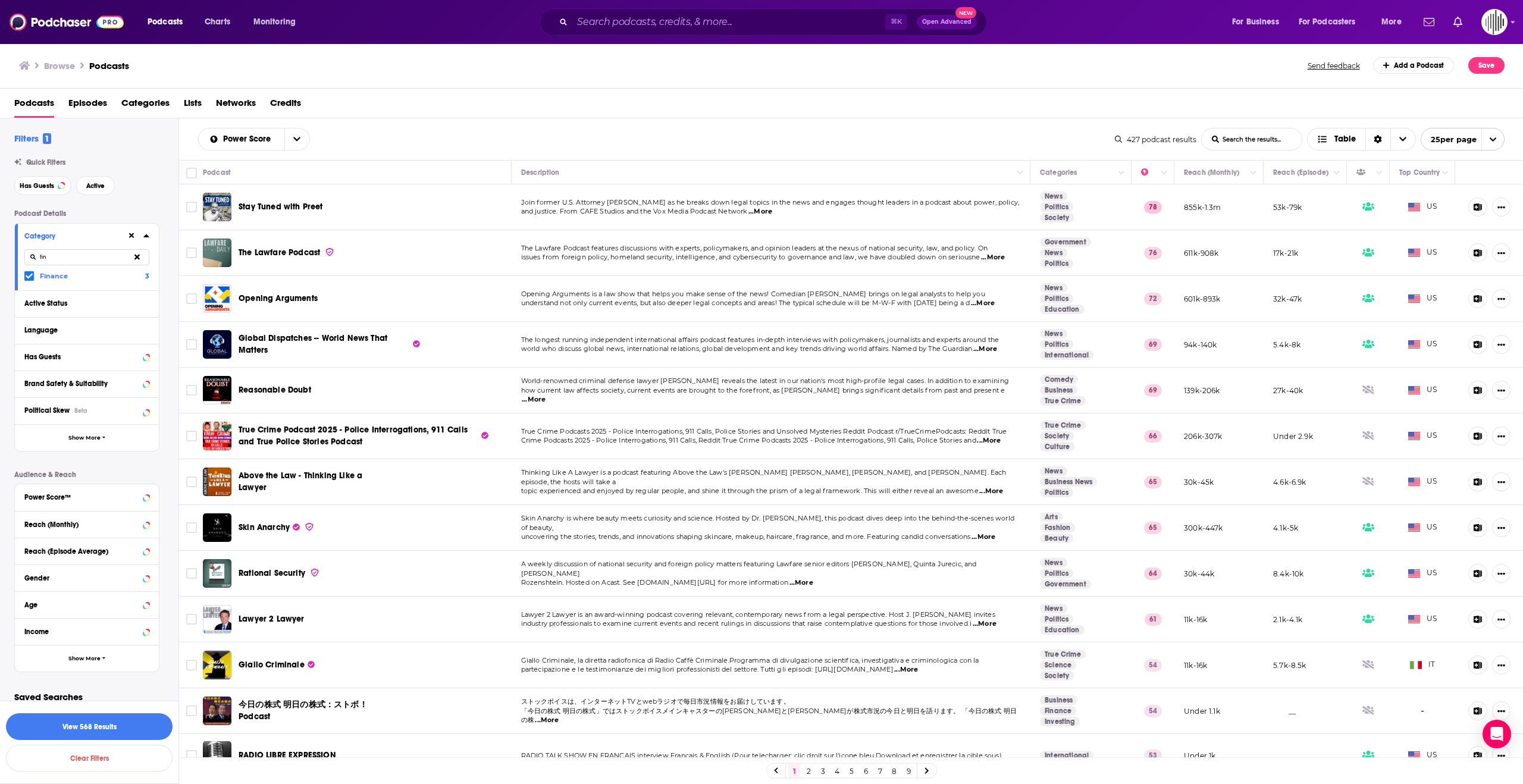
click at [545, 395] on span "...More" at bounding box center [533, 400] width 24 height 9
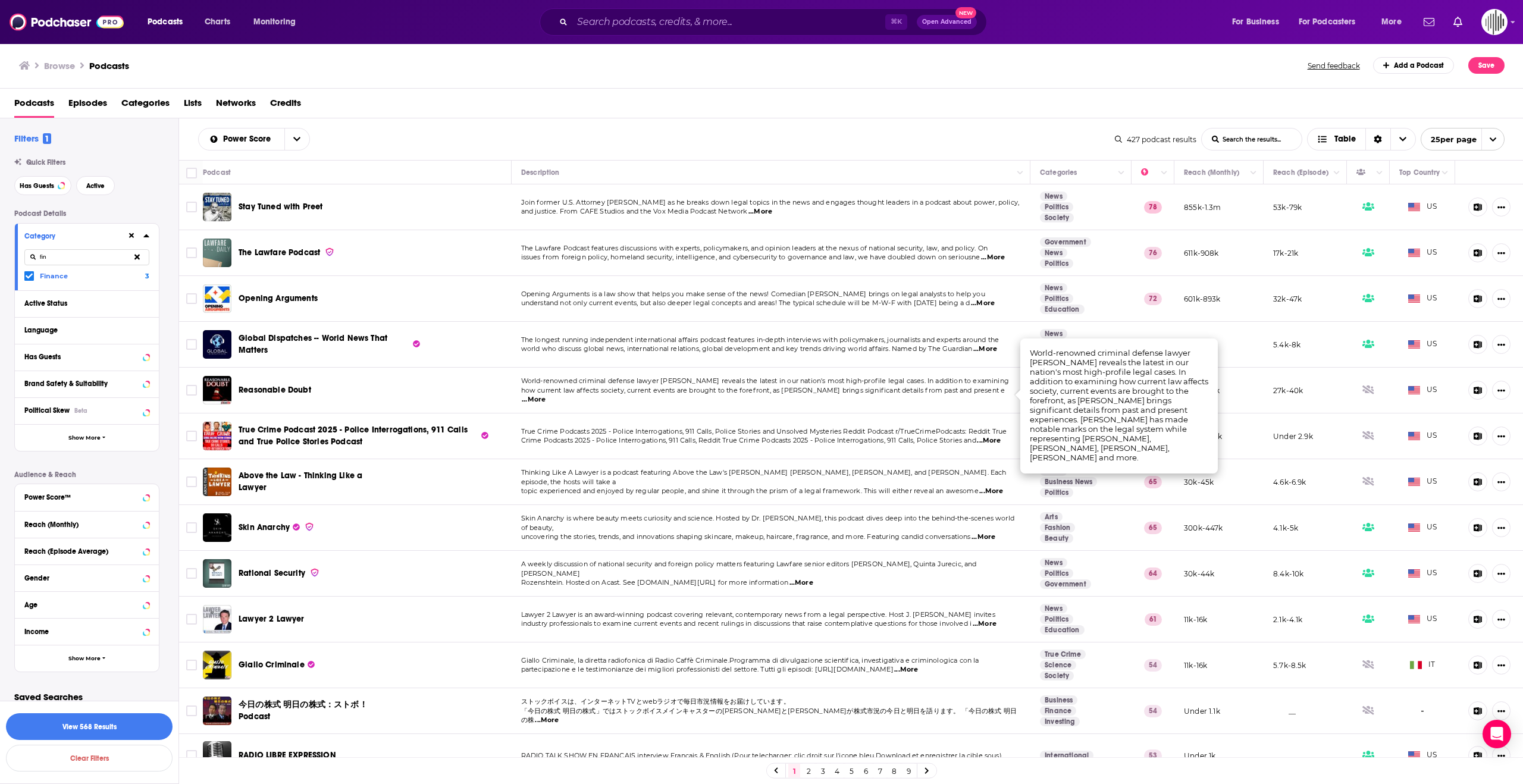
click at [545, 395] on span "...More" at bounding box center [533, 400] width 24 height 9
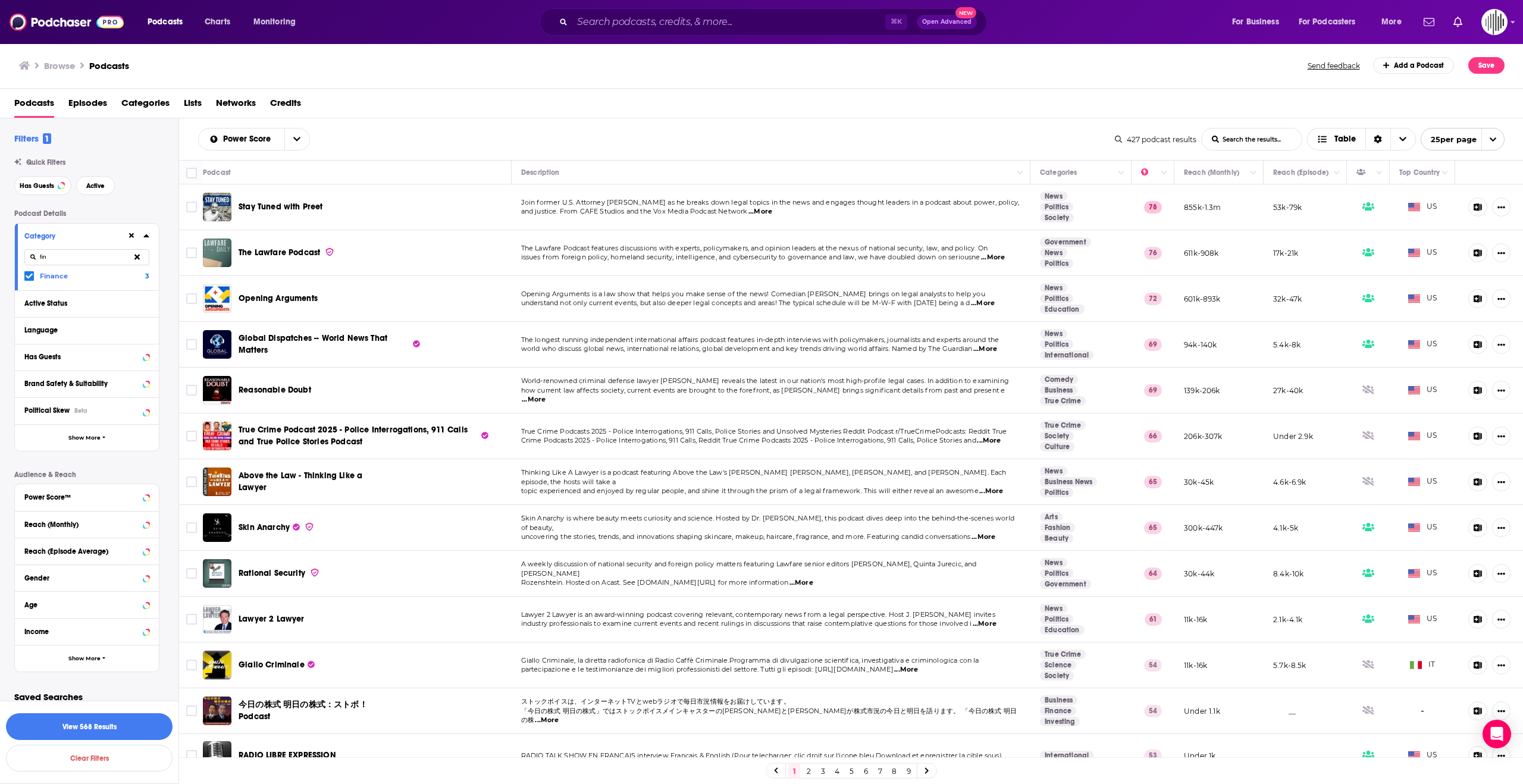
click at [545, 395] on span "...More" at bounding box center [533, 400] width 24 height 9
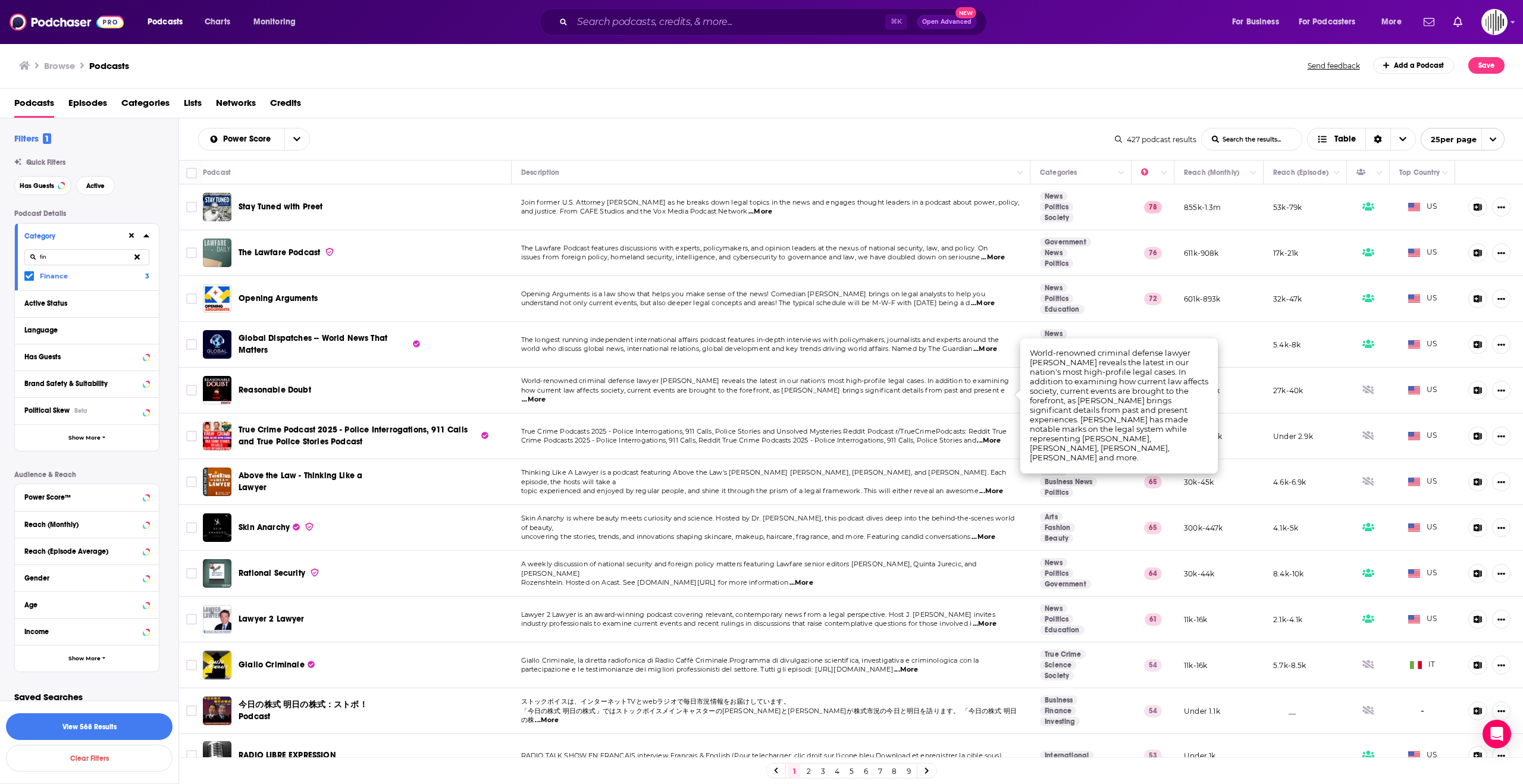
click at [545, 396] on span "...More" at bounding box center [533, 400] width 24 height 9
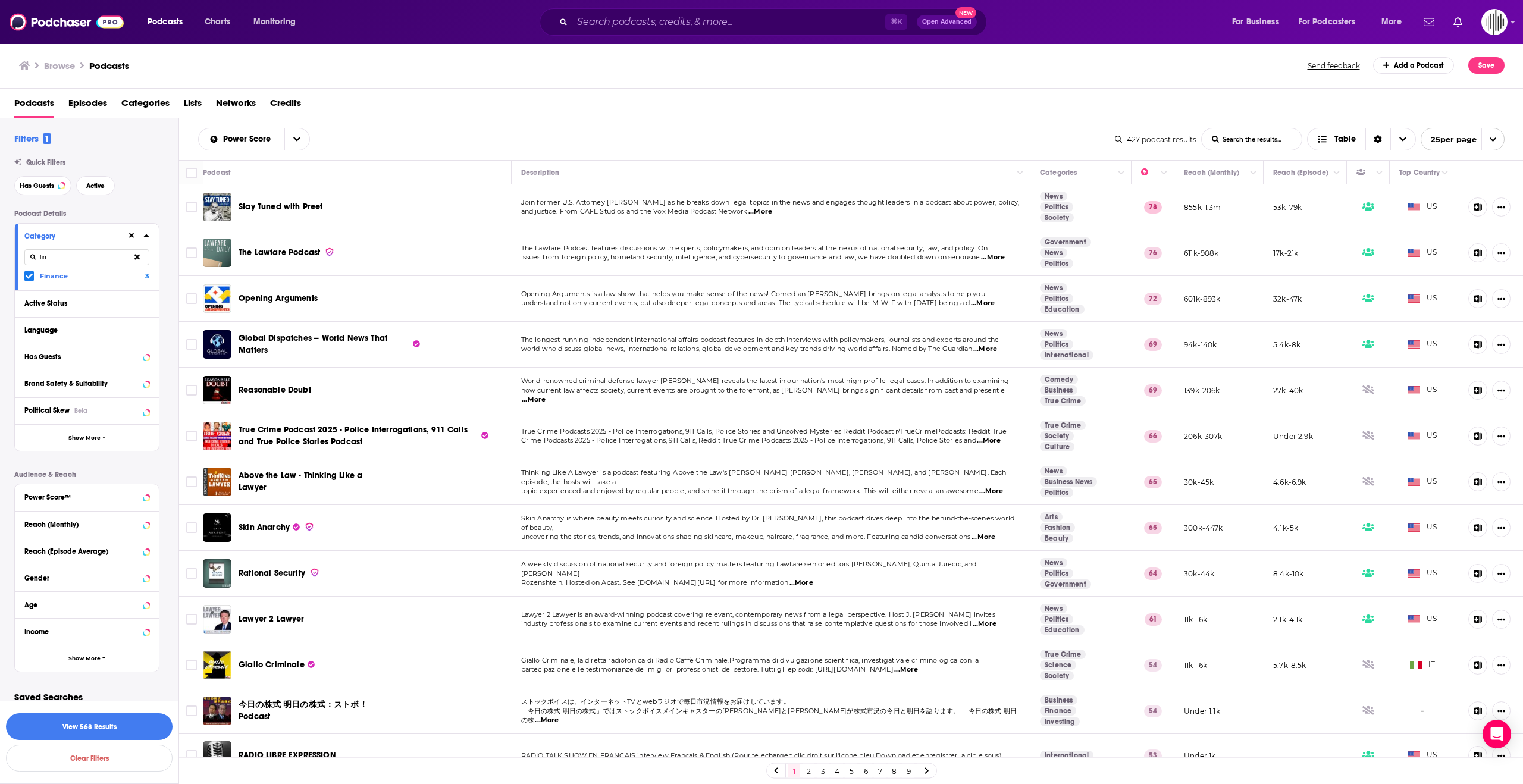
click at [545, 396] on span "...More" at bounding box center [533, 400] width 24 height 9
click at [986, 346] on span "...More" at bounding box center [986, 349] width 24 height 9
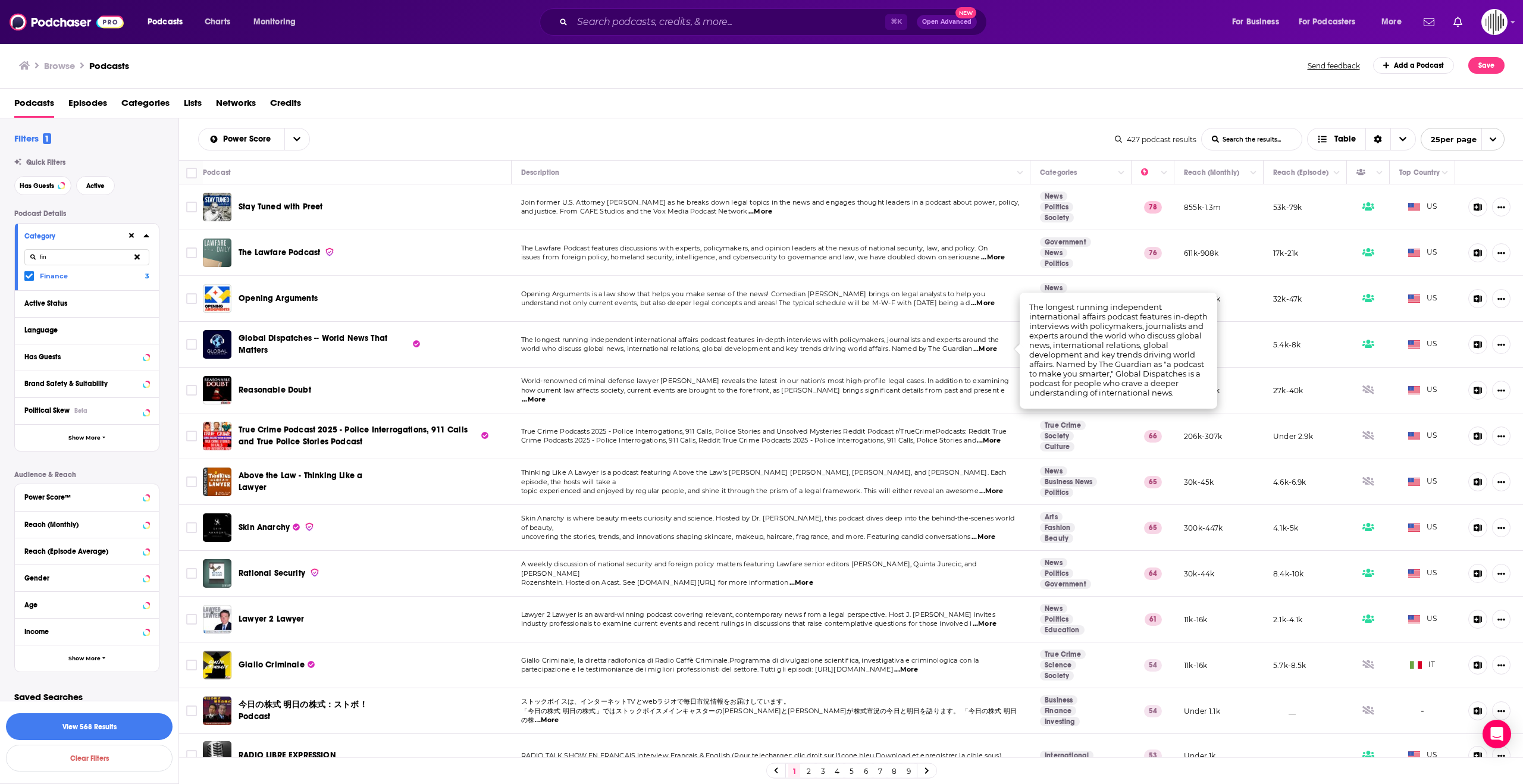
click at [319, 338] on div "Podcasts Charts Monitoring ⌘ K Open Advanced New For Business For Podcasters Mo…" at bounding box center [761, 392] width 1523 height 784
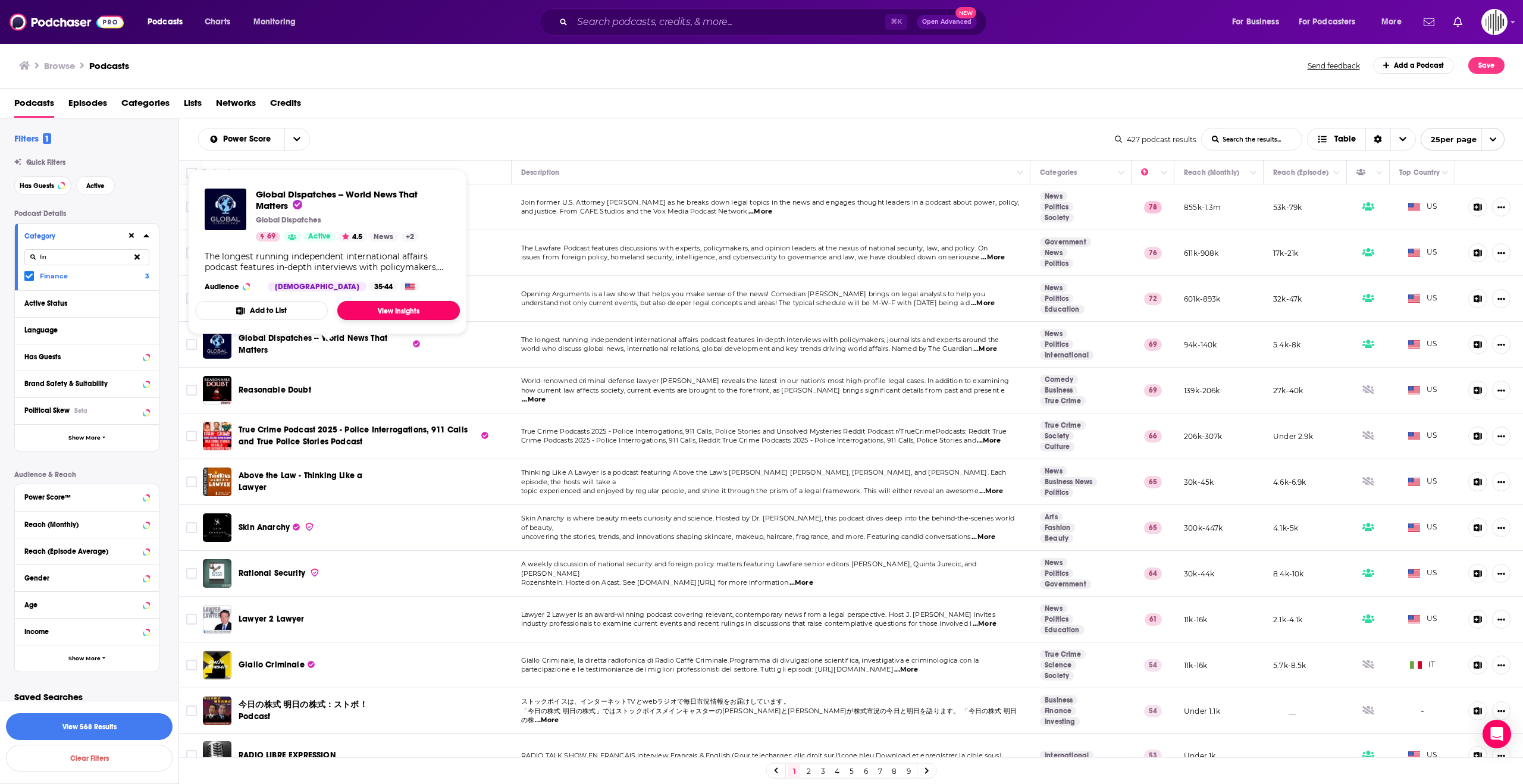
click at [388, 315] on link "View Insights" at bounding box center [398, 311] width 123 height 19
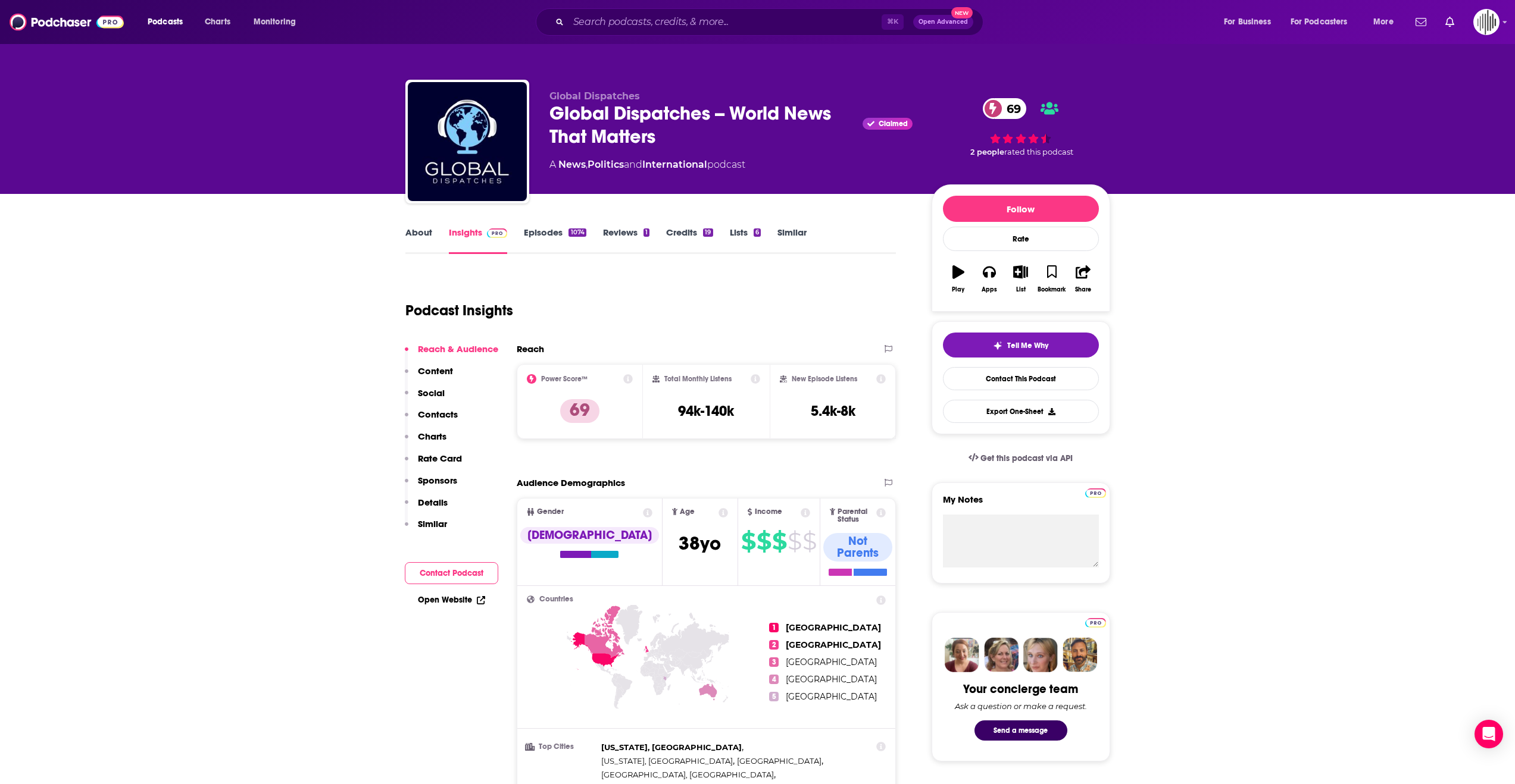
click at [425, 232] on link "About" at bounding box center [419, 240] width 27 height 28
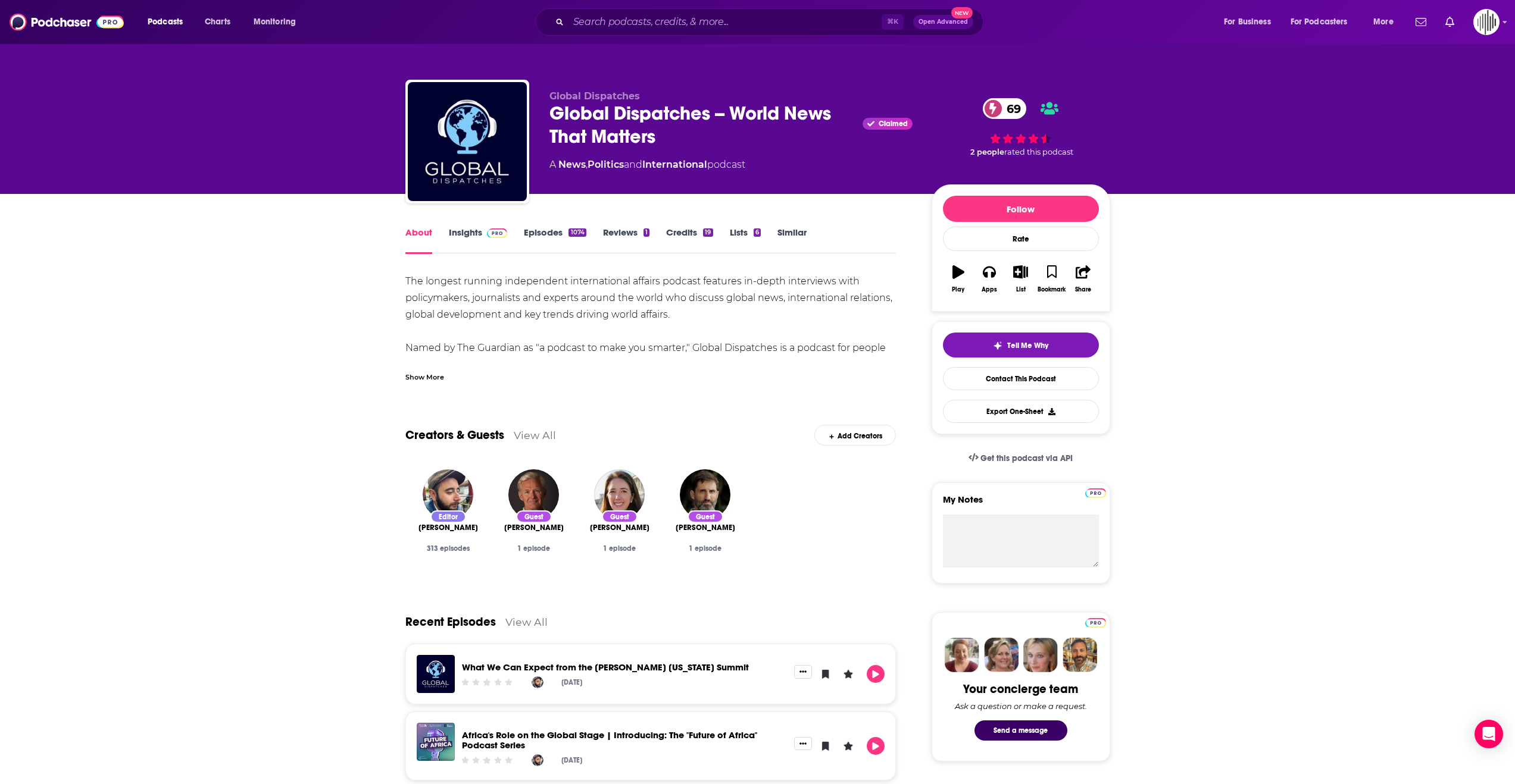
click at [468, 225] on div "About Insights Episodes 1074 Reviews 1 Credits 19 Lists 6 Similar" at bounding box center [651, 239] width 491 height 29
click at [465, 230] on link "Insights" at bounding box center [478, 240] width 59 height 28
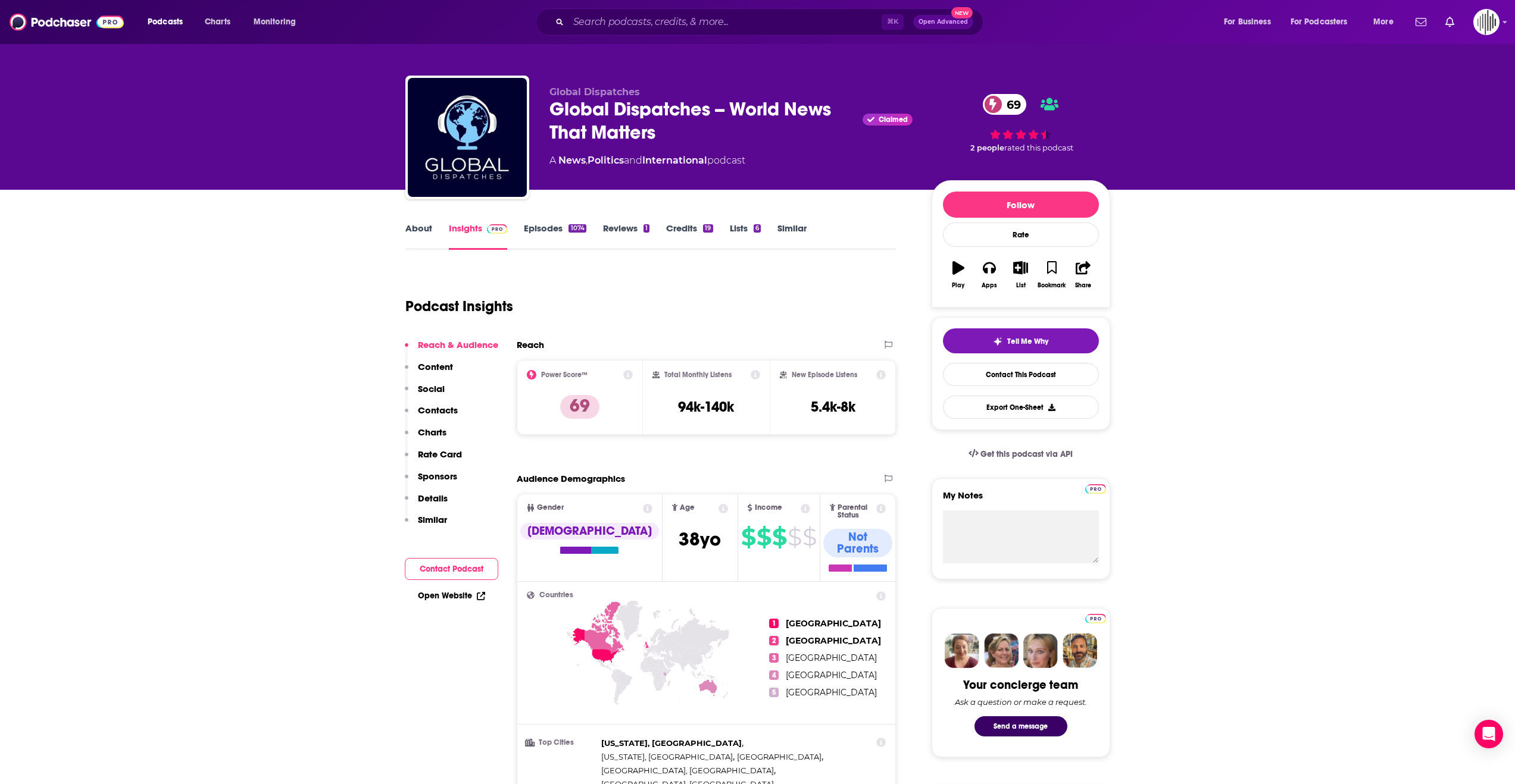
scroll to position [4, 0]
